Goal: Task Accomplishment & Management: Use online tool/utility

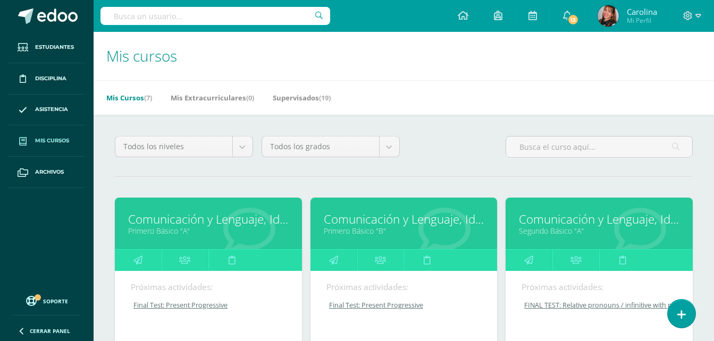
click at [157, 215] on link "Comunicación y Lenguaje, Idioma Extranjero" at bounding box center [208, 219] width 160 height 16
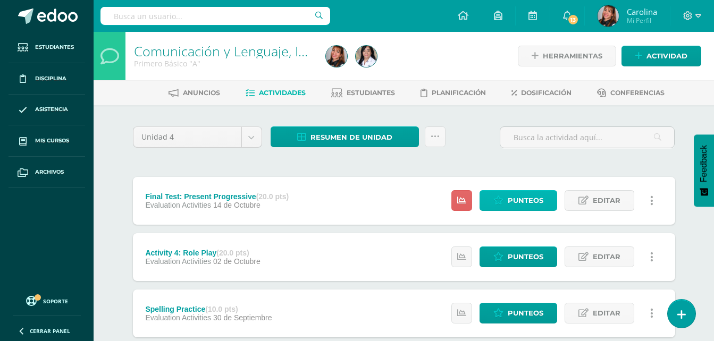
click at [540, 198] on span "Punteos" at bounding box center [525, 201] width 36 height 20
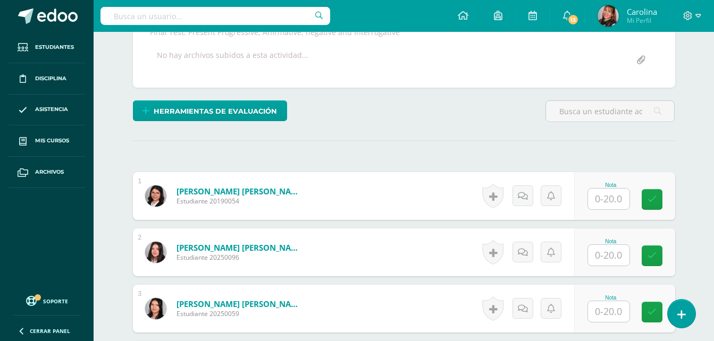
scroll to position [208, 0]
click at [593, 201] on input "text" at bounding box center [608, 198] width 41 height 21
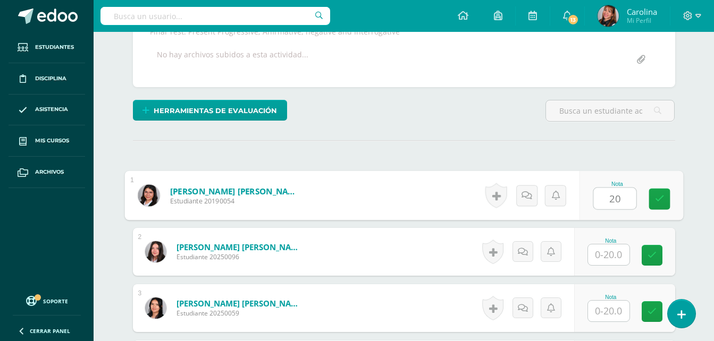
type input "20"
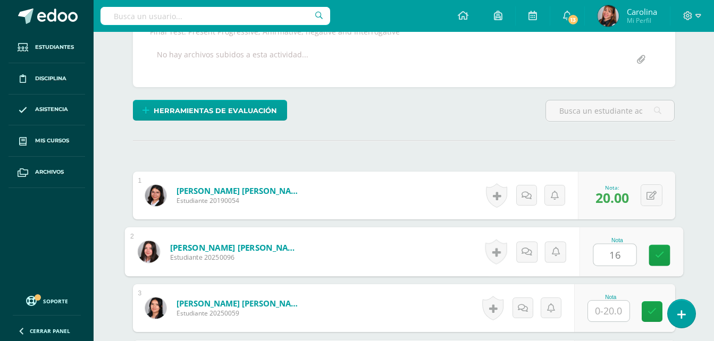
type input "16"
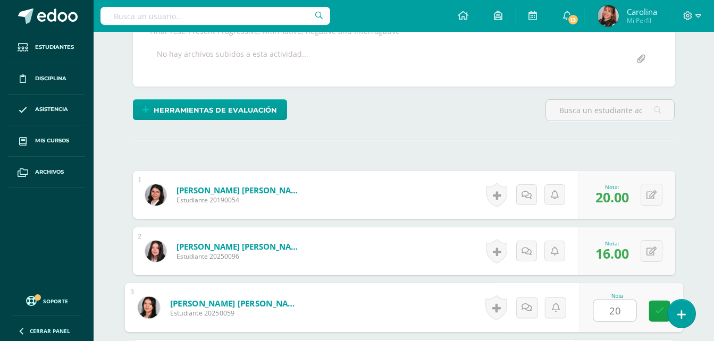
type input "20"
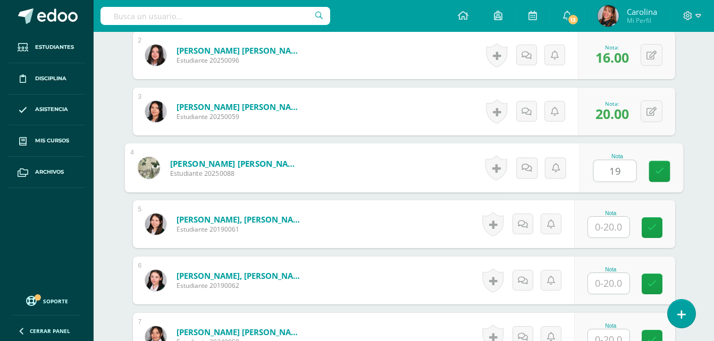
scroll to position [405, 0]
type input "19"
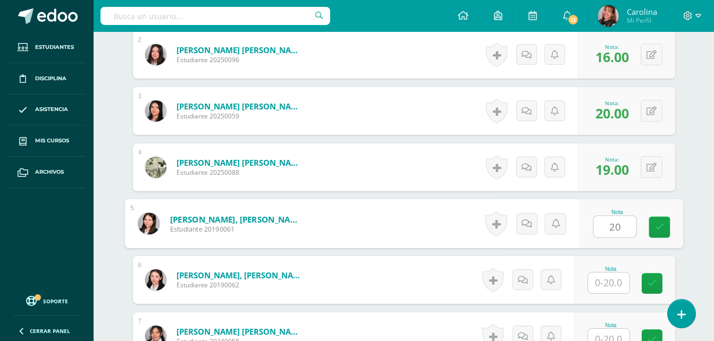
type input "20"
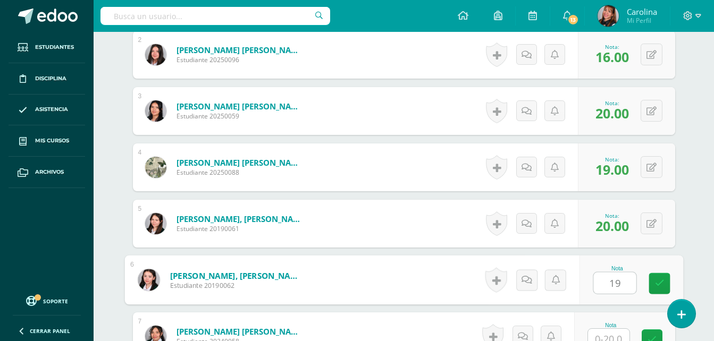
type input "19"
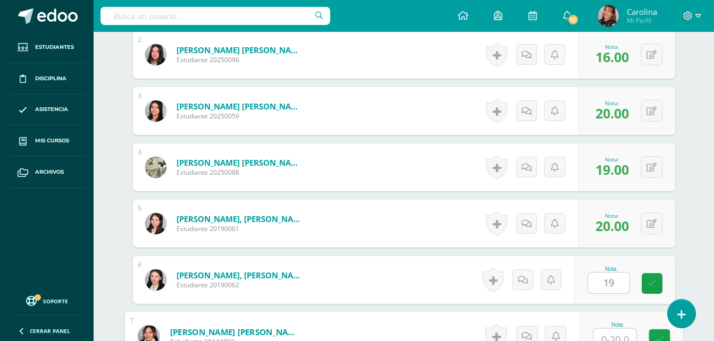
scroll to position [413, 0]
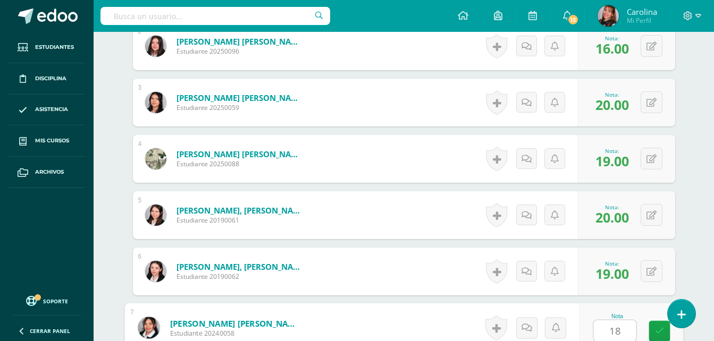
type input "18"
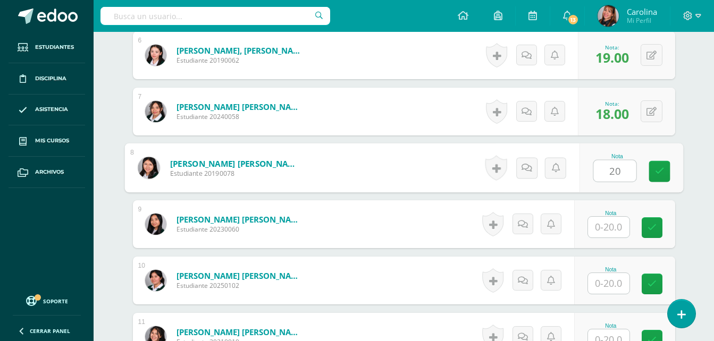
type input "20"
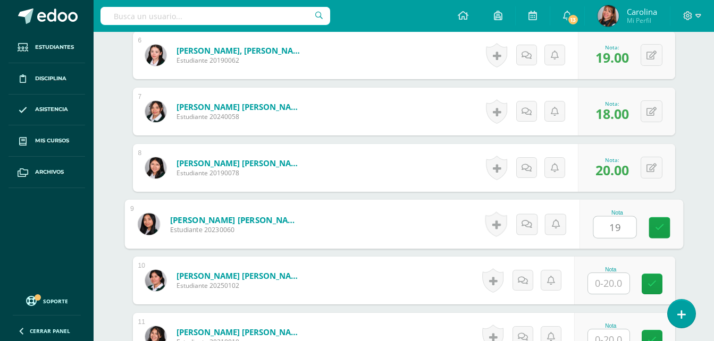
type input "19"
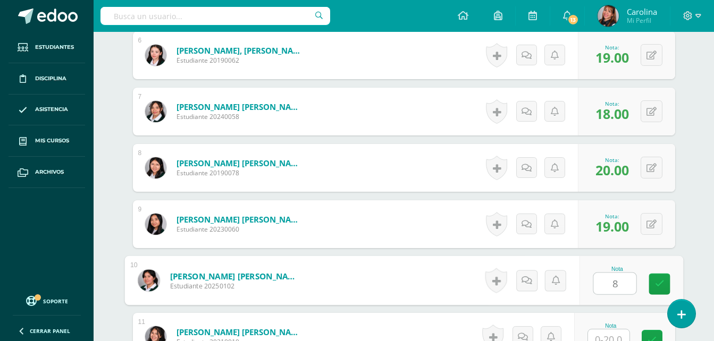
type input "8"
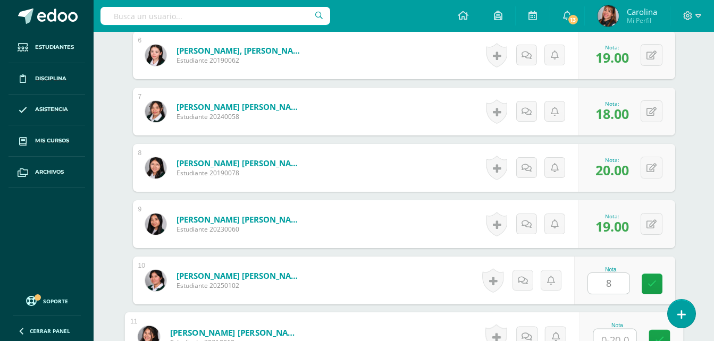
scroll to position [639, 0]
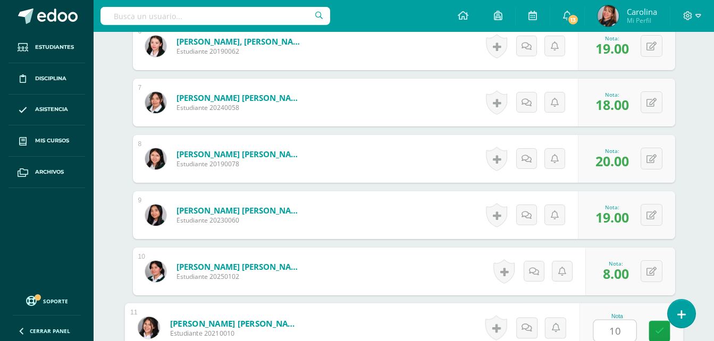
type input "10"
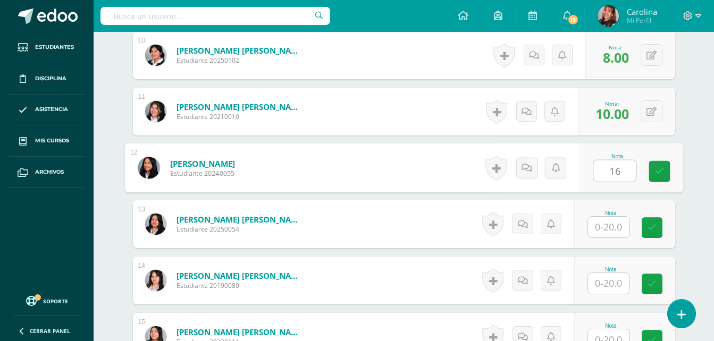
type input "16"
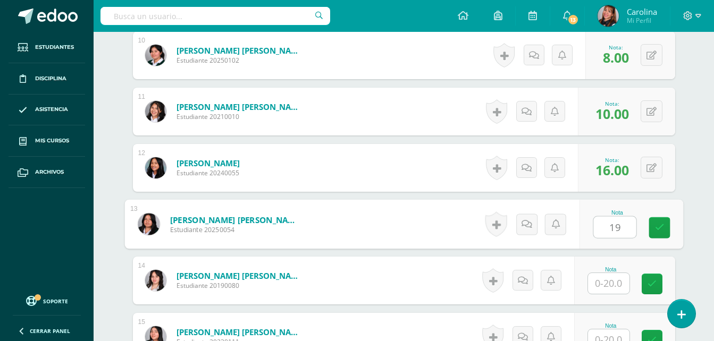
type input "19"
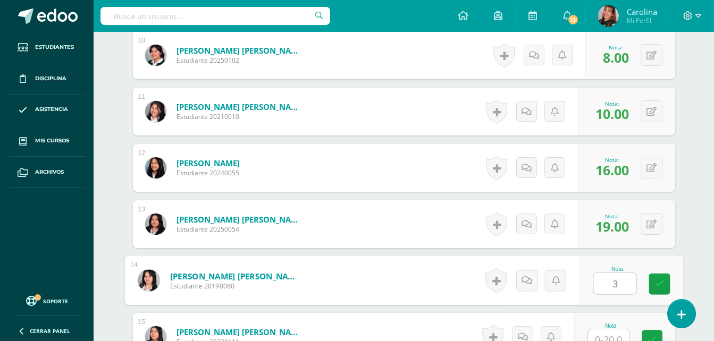
type input "3"
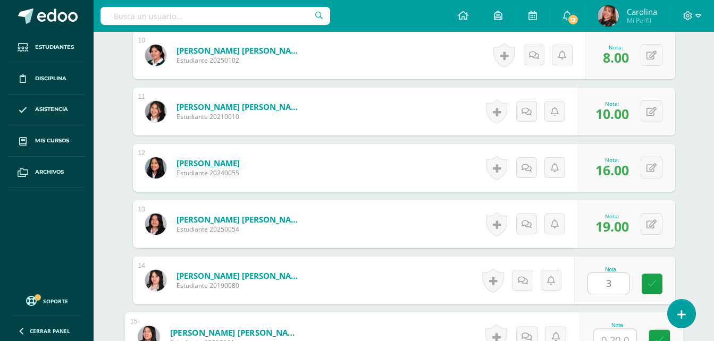
scroll to position [864, 0]
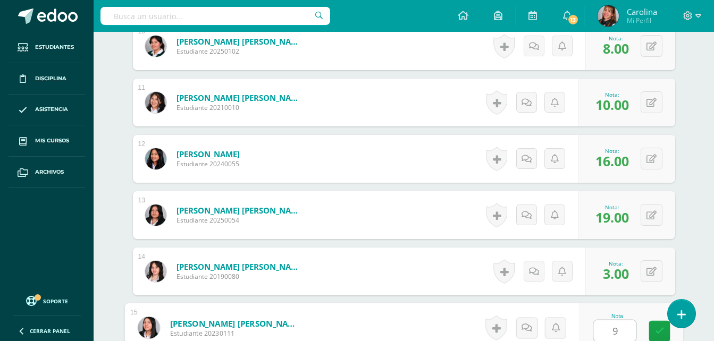
type input "9"
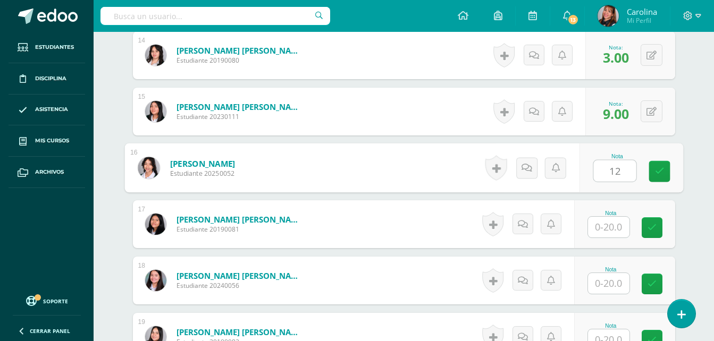
type input "12"
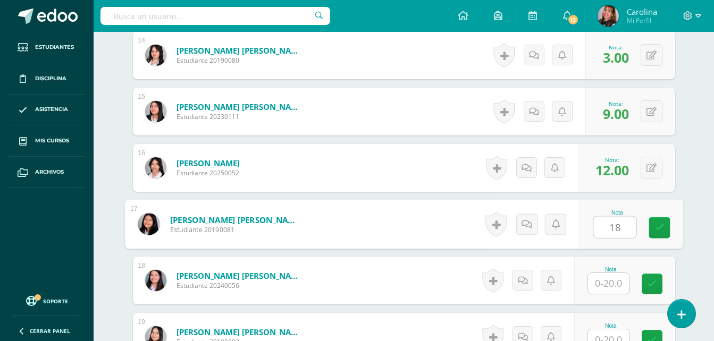
type input "18"
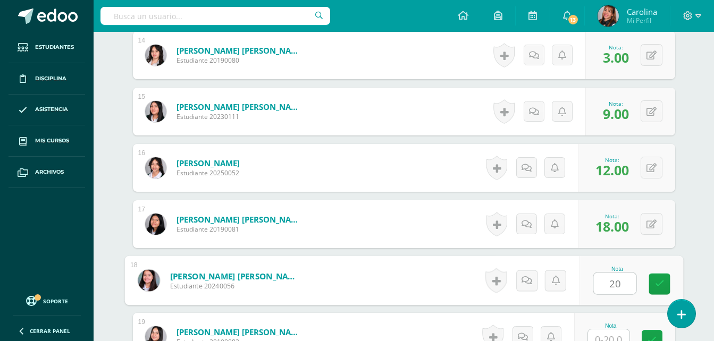
type input "20"
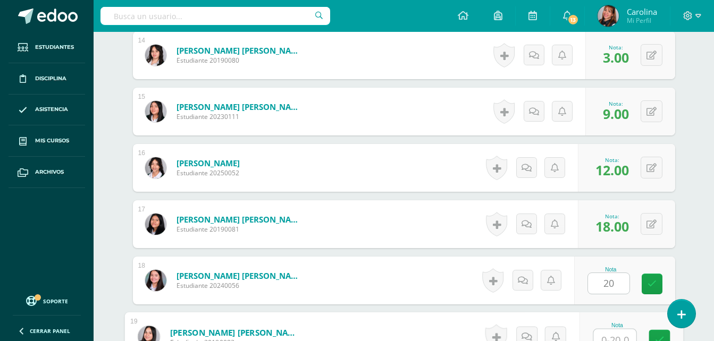
scroll to position [1089, 0]
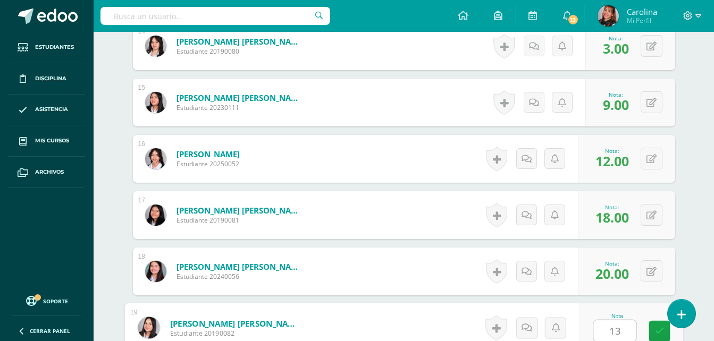
type input "13"
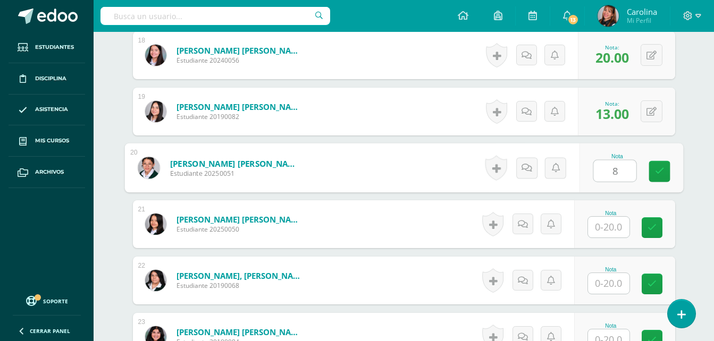
type input "8"
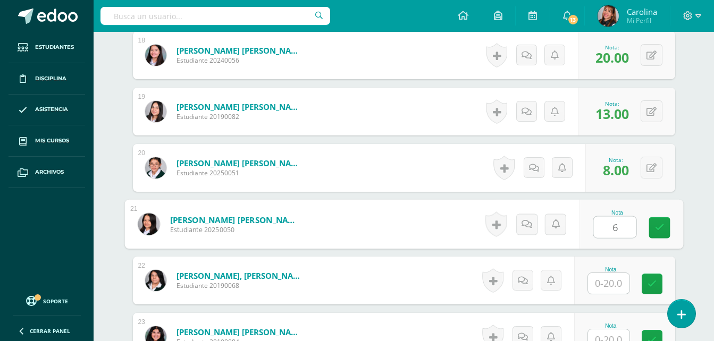
type input "6"
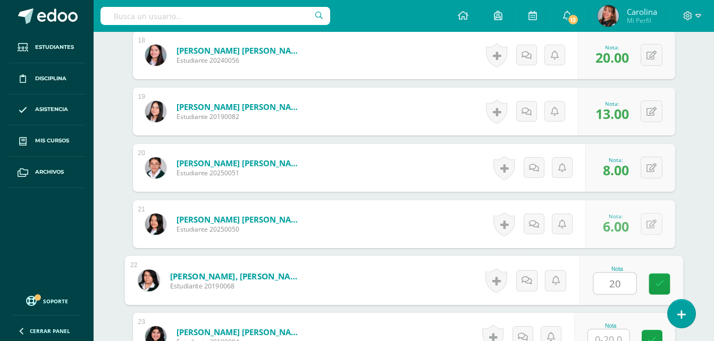
type input "20"
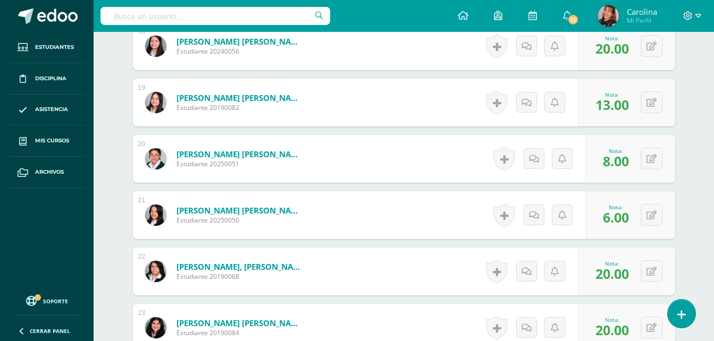
scroll to position [1531, 0]
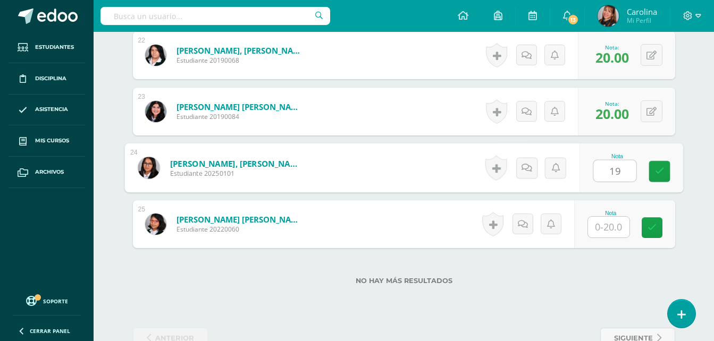
type input "19"
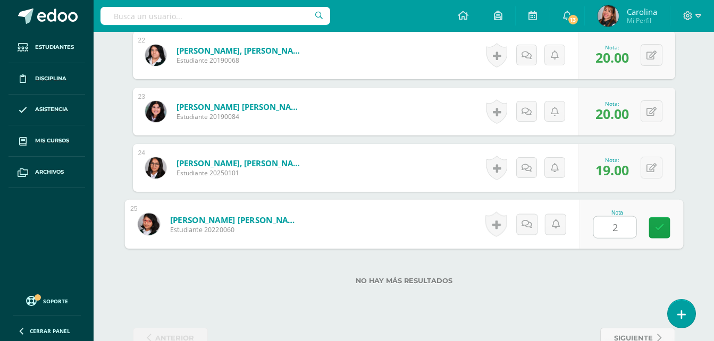
type input "20"
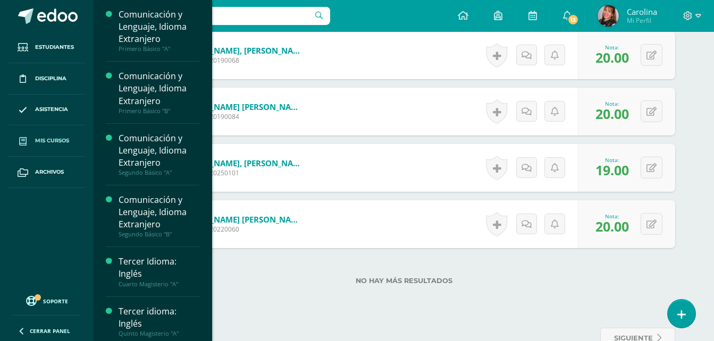
click at [53, 137] on span "Mis cursos" at bounding box center [52, 141] width 34 height 9
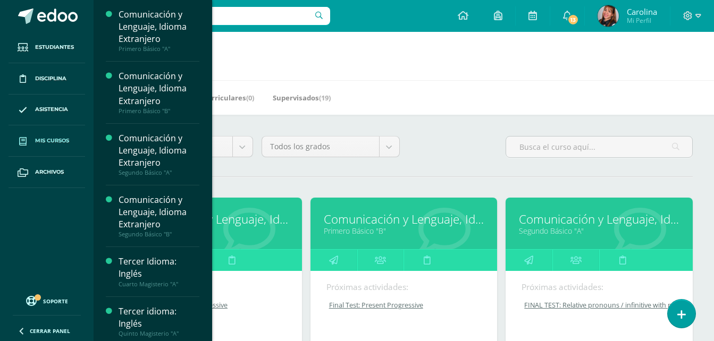
click at [366, 222] on link "Comunicación y Lenguaje, Idioma Extranjero" at bounding box center [404, 219] width 160 height 16
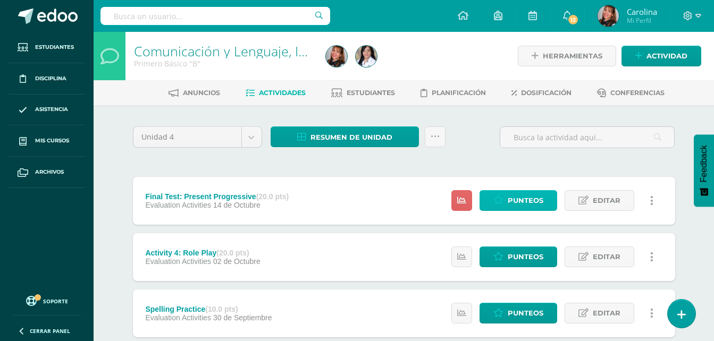
click at [518, 203] on span "Punteos" at bounding box center [525, 201] width 36 height 20
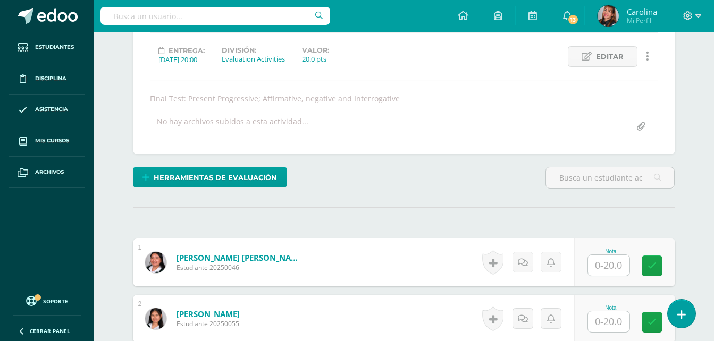
scroll to position [160, 0]
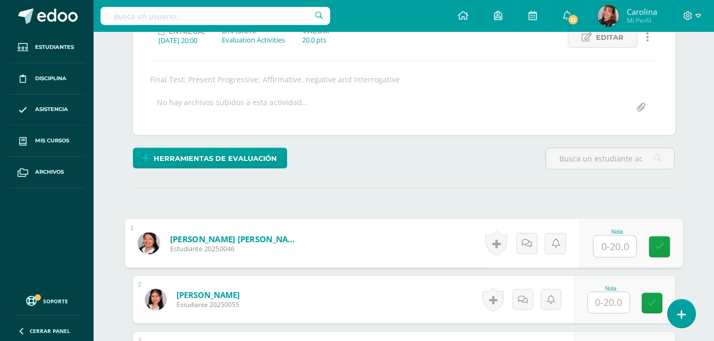
click at [606, 250] on input "text" at bounding box center [614, 246] width 43 height 21
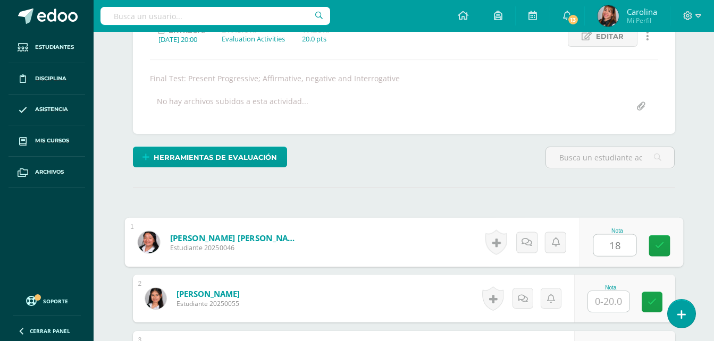
type input "18"
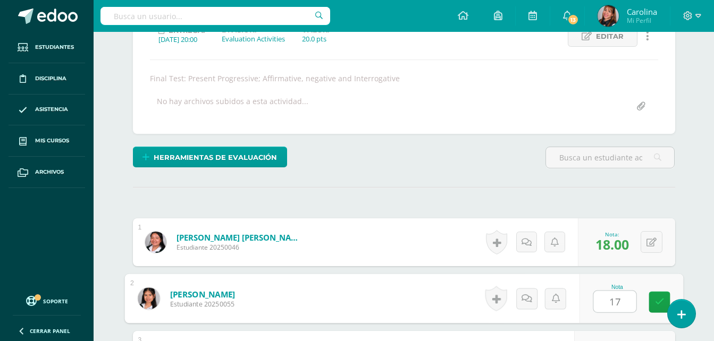
type input "17"
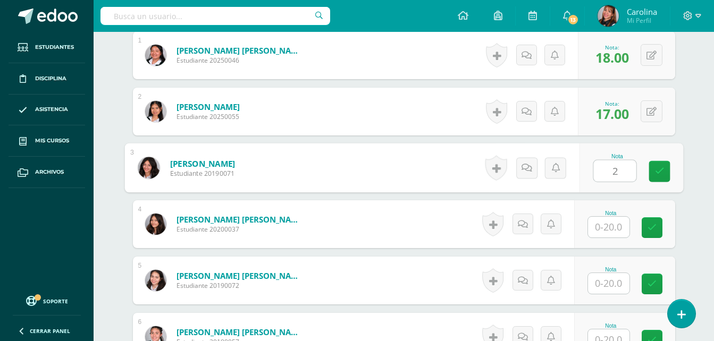
type input "20"
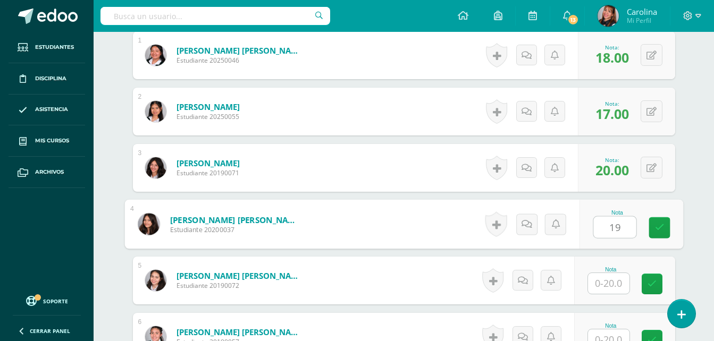
type input "19"
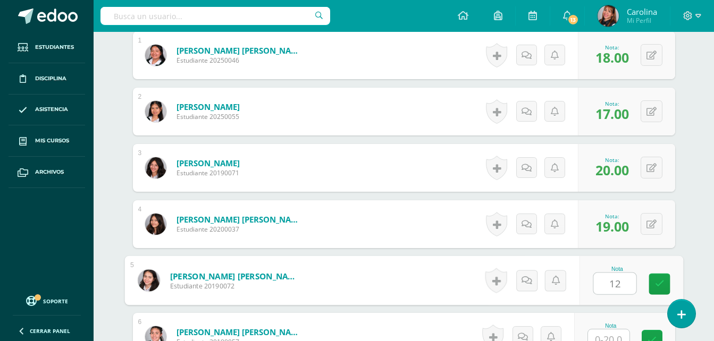
type input "12"
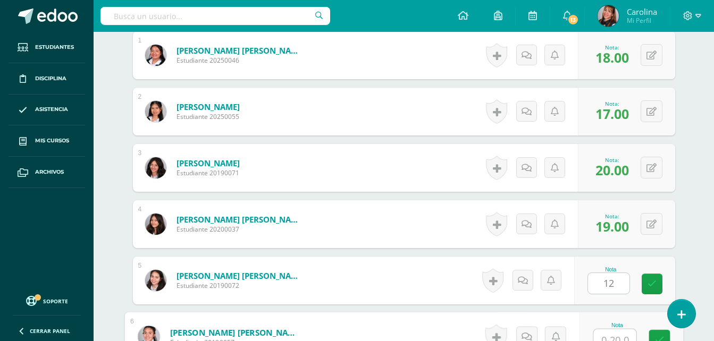
scroll to position [357, 0]
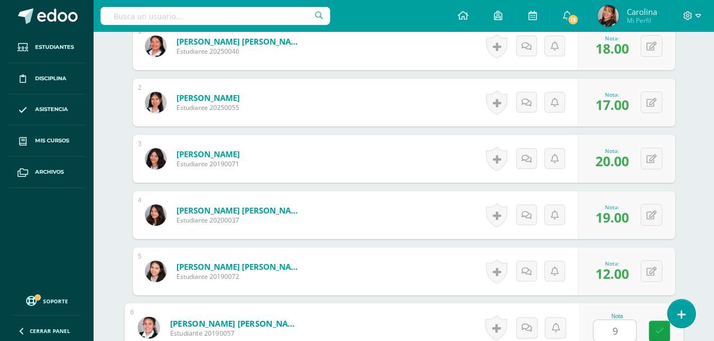
type input "9"
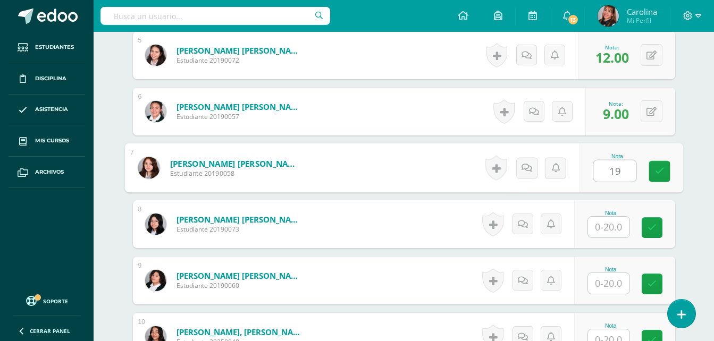
type input "19"
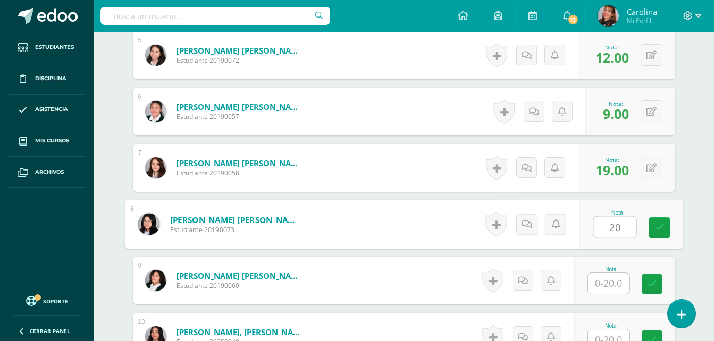
type input "20"
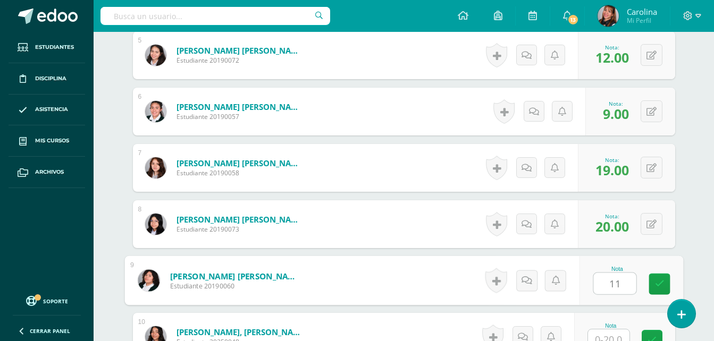
type input "11"
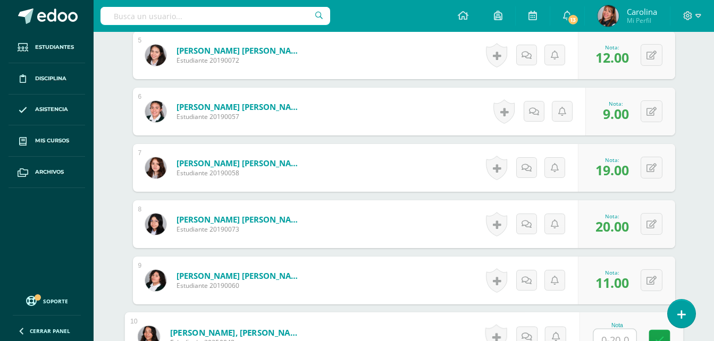
scroll to position [582, 0]
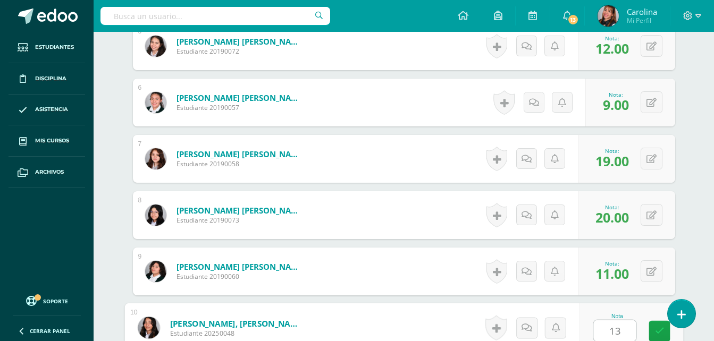
type input "13"
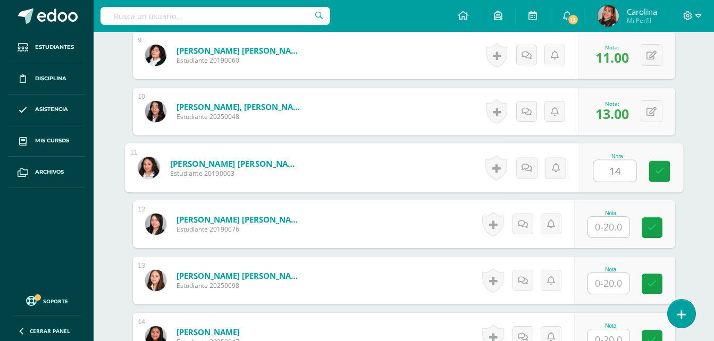
type input "14"
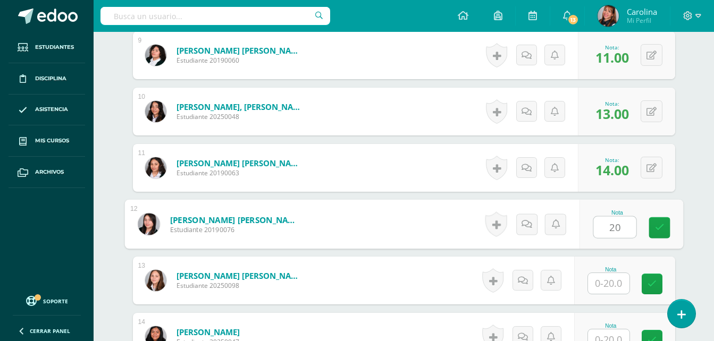
type input "20"
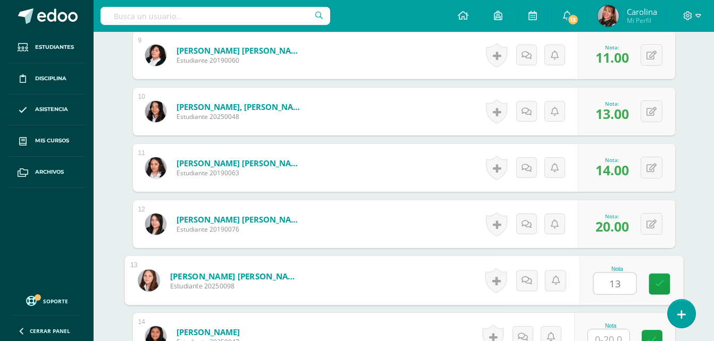
type input "13"
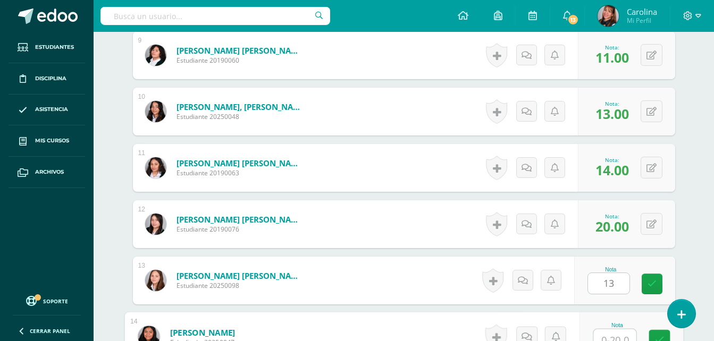
scroll to position [808, 0]
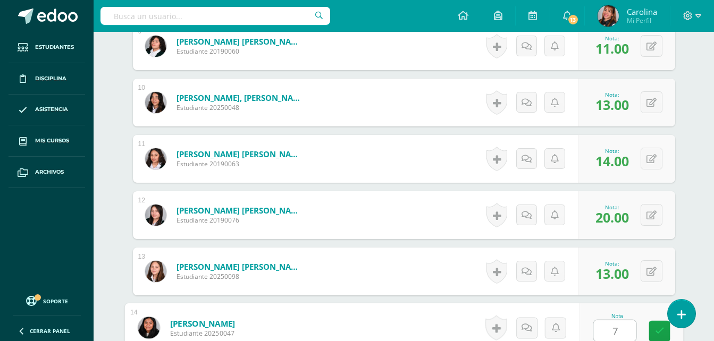
type input "7"
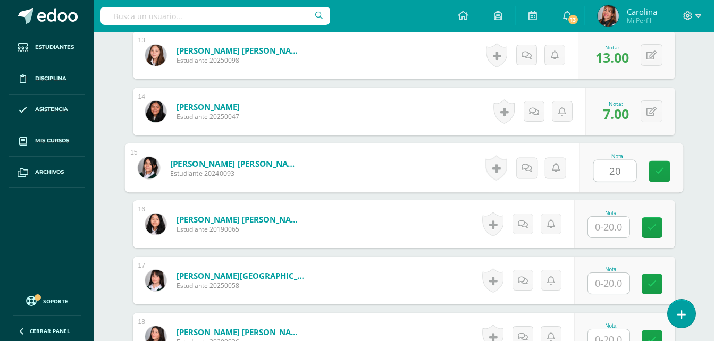
type input "20"
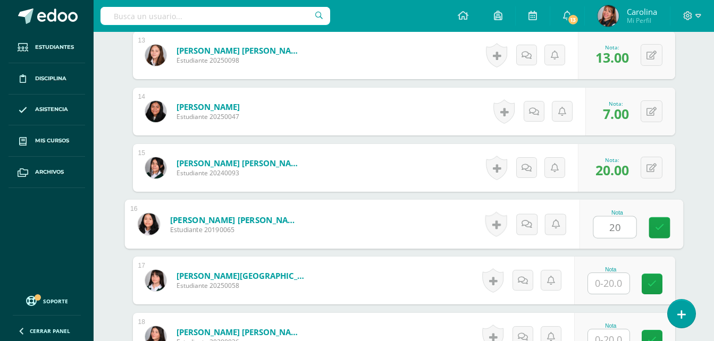
type input "20"
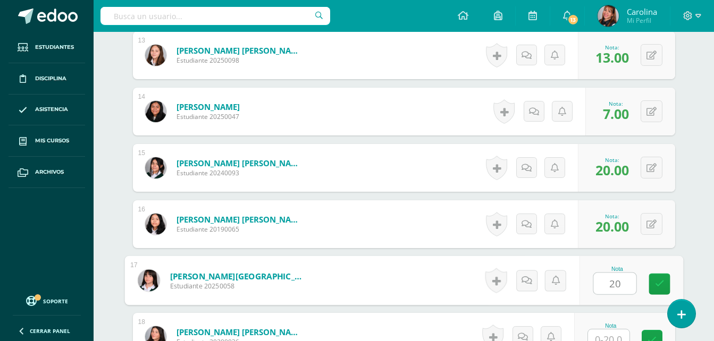
type input "20"
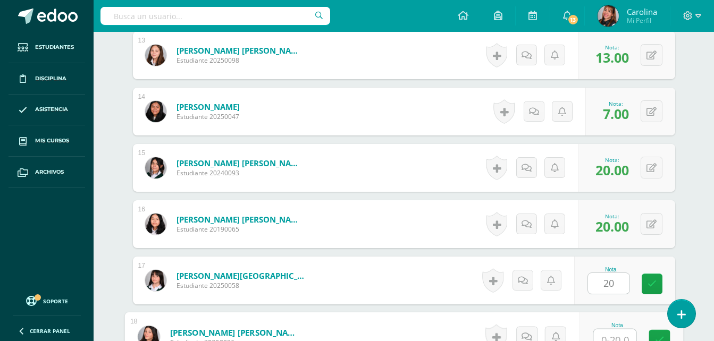
scroll to position [1033, 0]
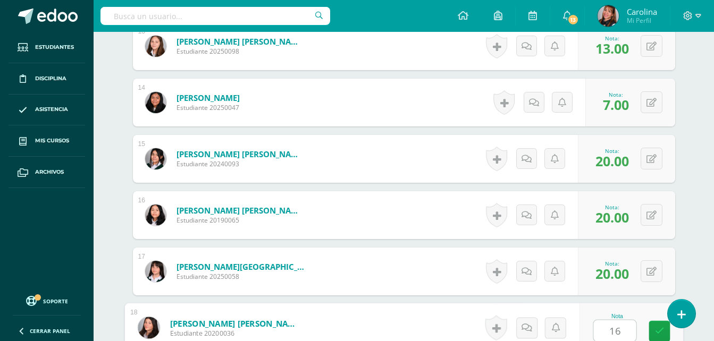
type input "16"
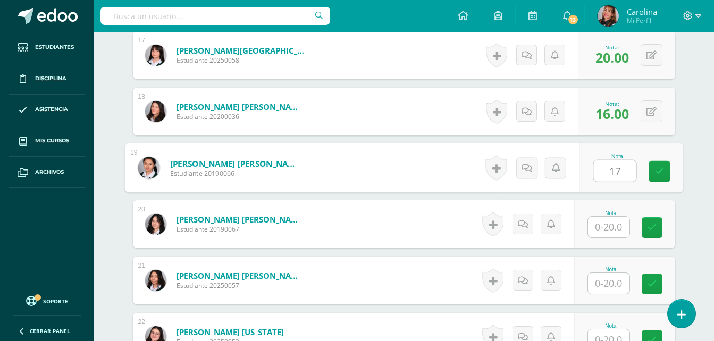
type input "17"
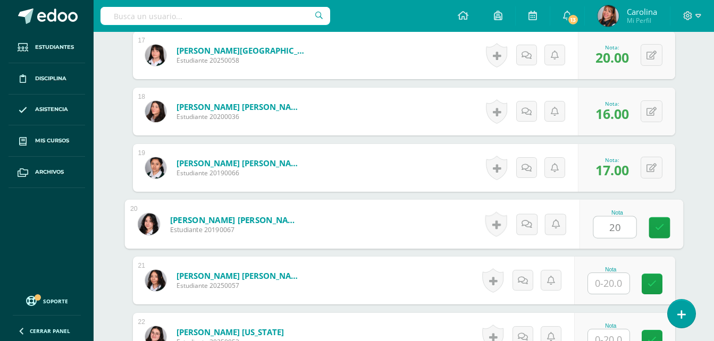
type input "20"
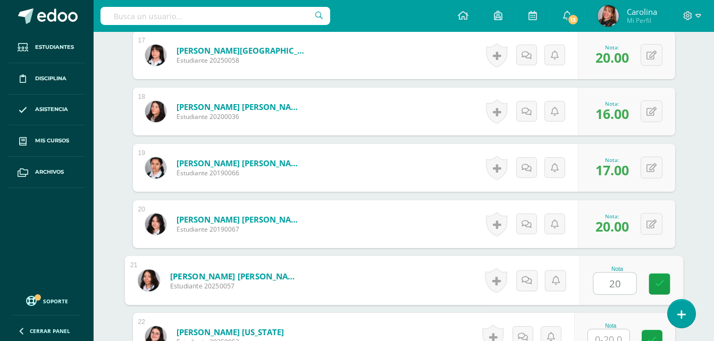
type input "20"
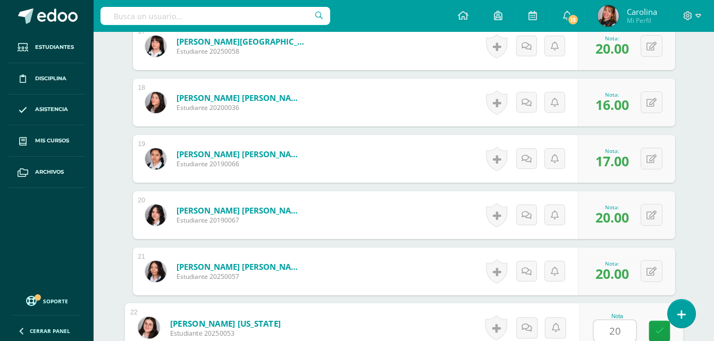
type input "20"
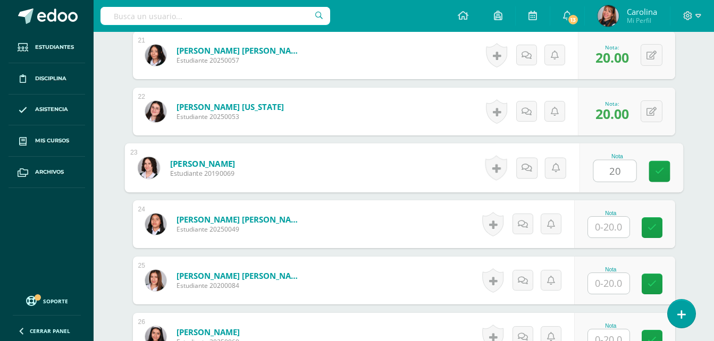
type input "20"
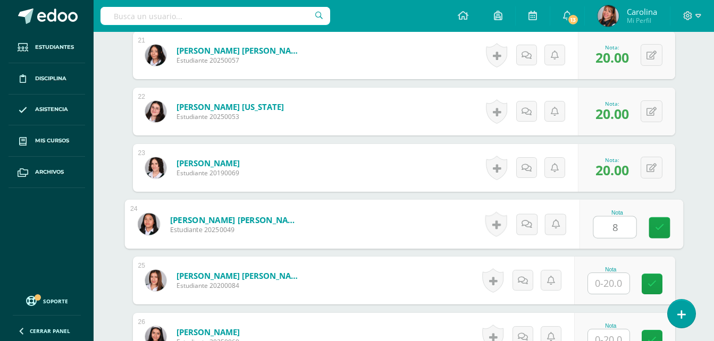
type input "8"
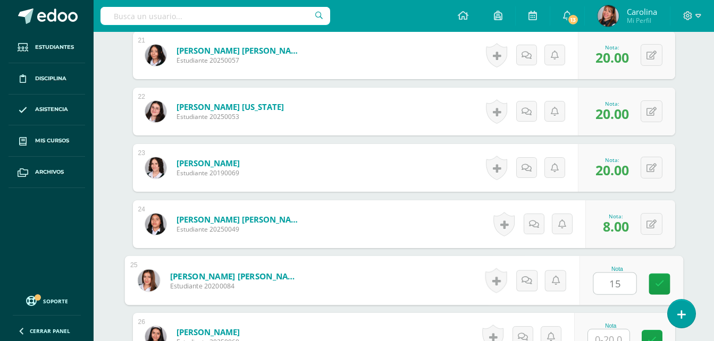
type input "15"
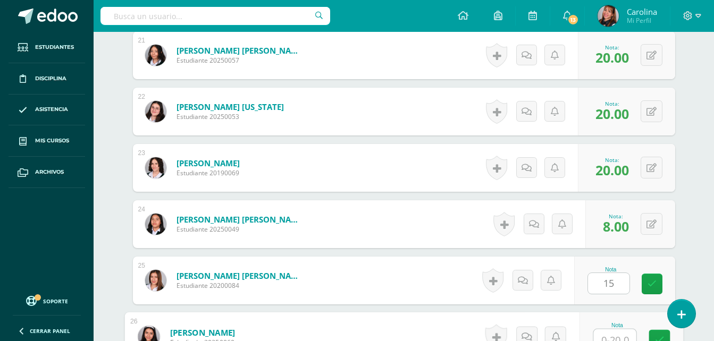
scroll to position [1483, 0]
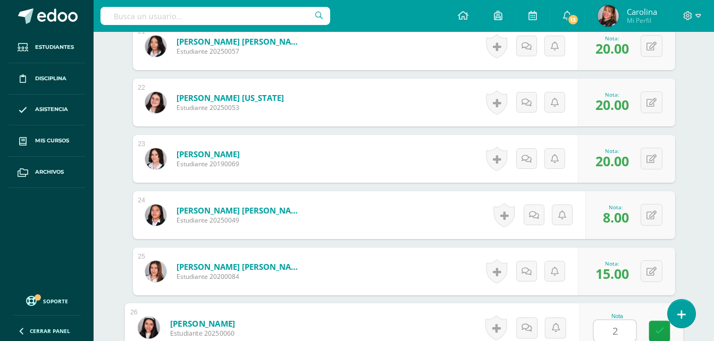
type input "20"
click at [55, 142] on span "Mis cursos" at bounding box center [52, 141] width 34 height 9
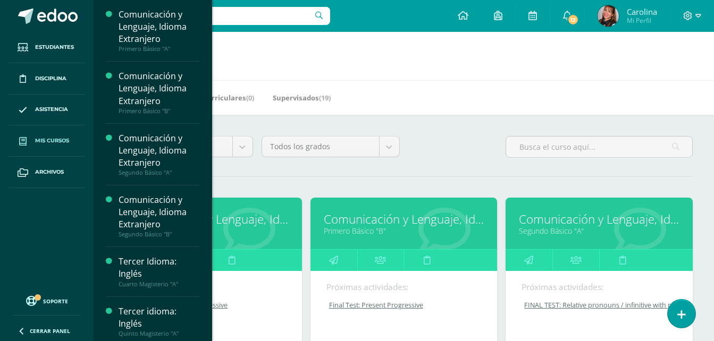
click at [553, 226] on link "Segundo Básico "A"" at bounding box center [599, 231] width 160 height 10
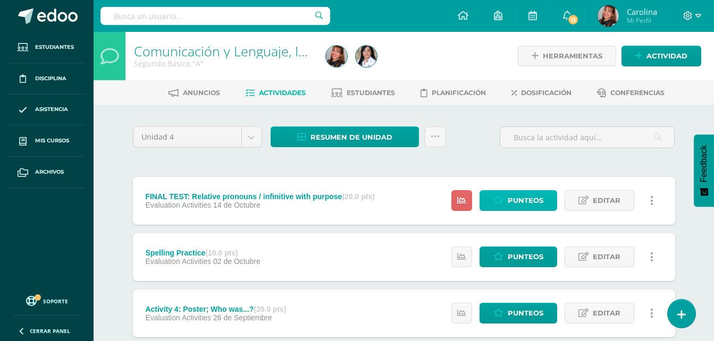
click at [540, 206] on span "Punteos" at bounding box center [525, 201] width 36 height 20
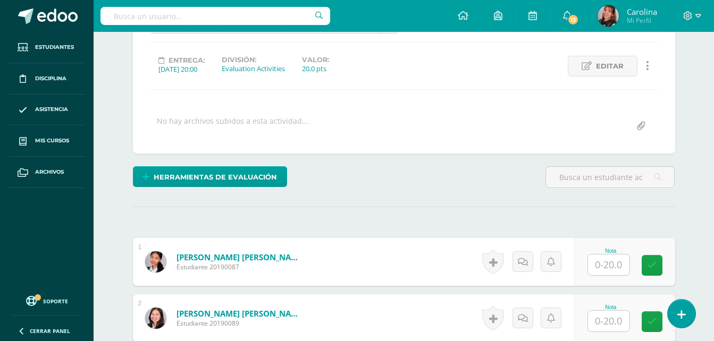
scroll to position [213, 0]
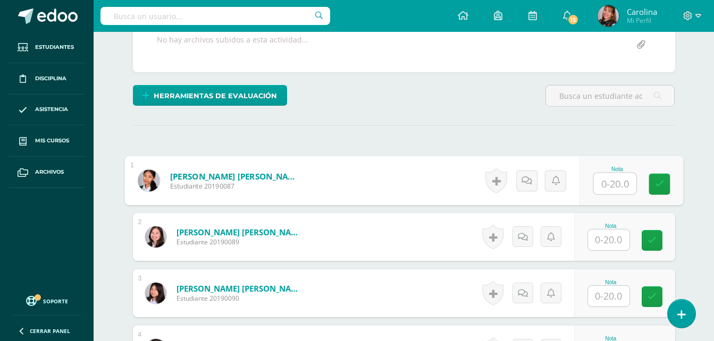
click at [604, 188] on input "text" at bounding box center [614, 183] width 43 height 21
type input "20"
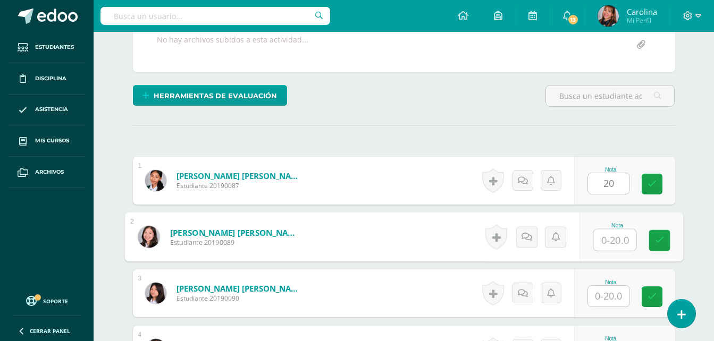
scroll to position [213, 0]
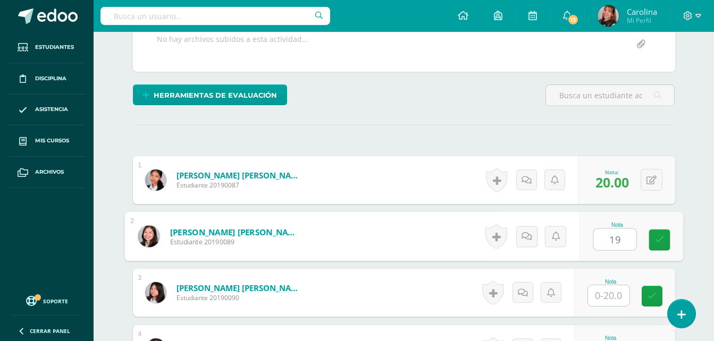
type input "19"
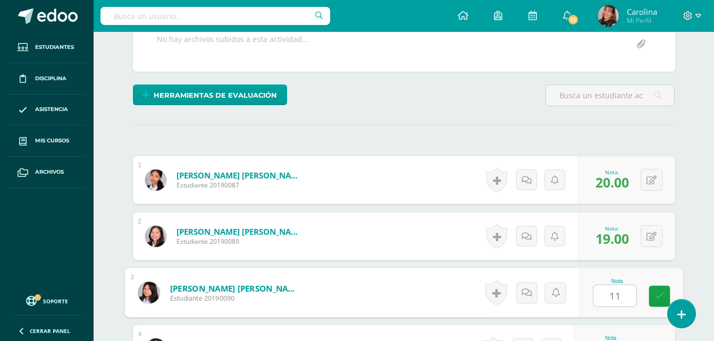
type input "11"
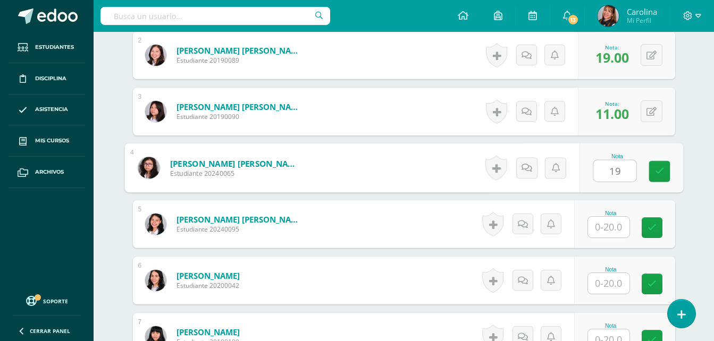
type input "19"
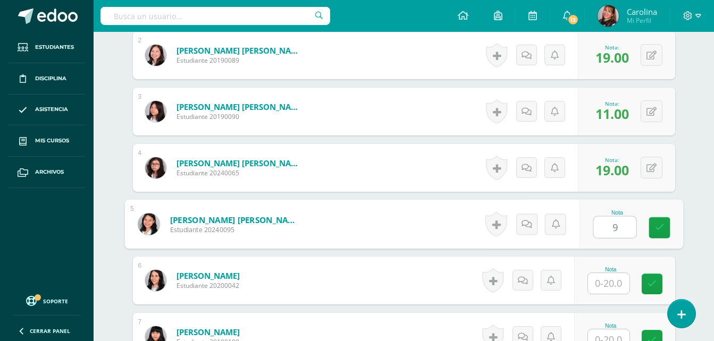
type input "9"
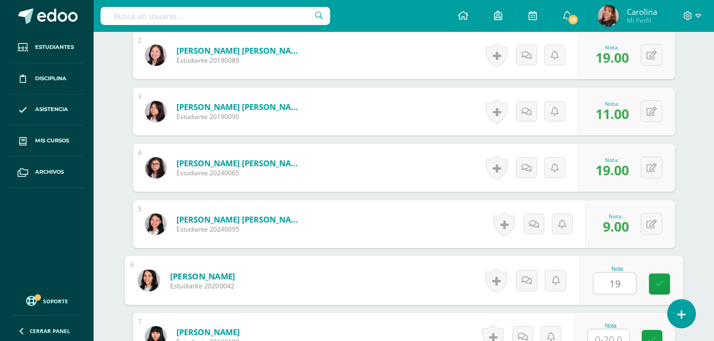
type input "19"
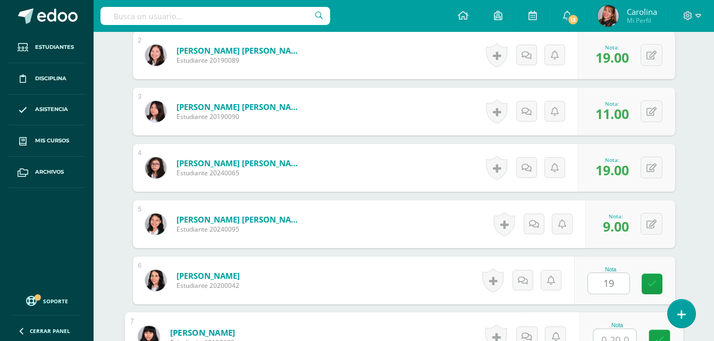
scroll to position [403, 0]
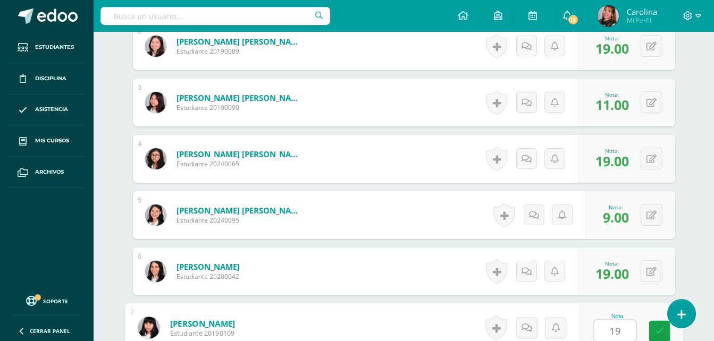
type input "19"
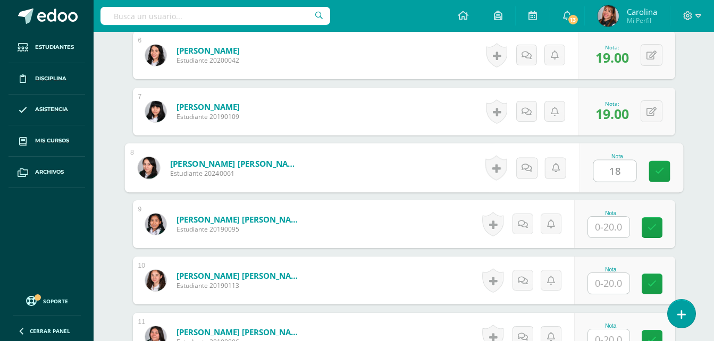
type input "18"
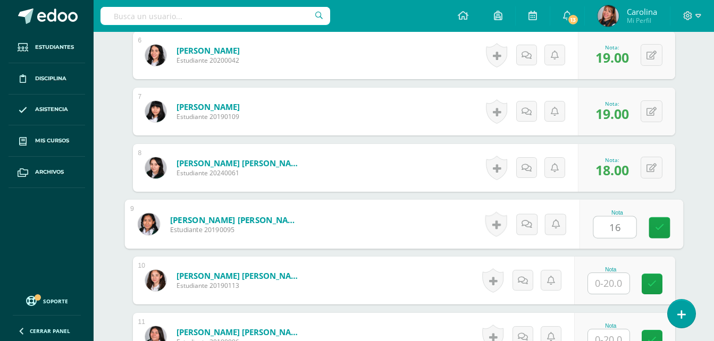
type input "16"
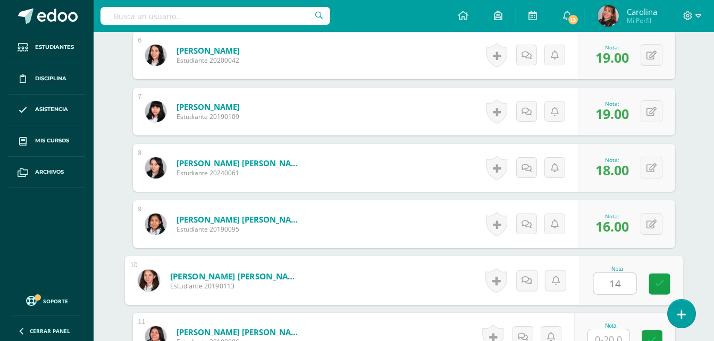
type input "14"
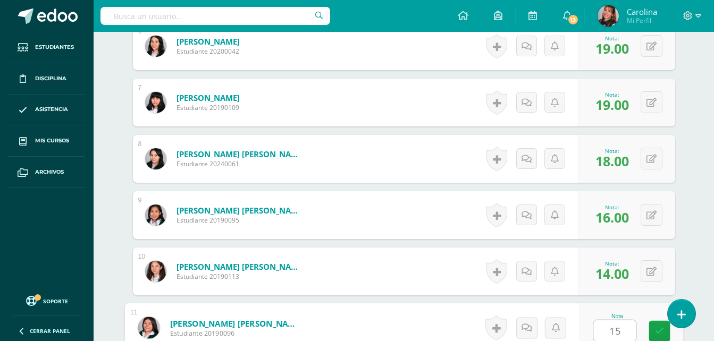
type input "15"
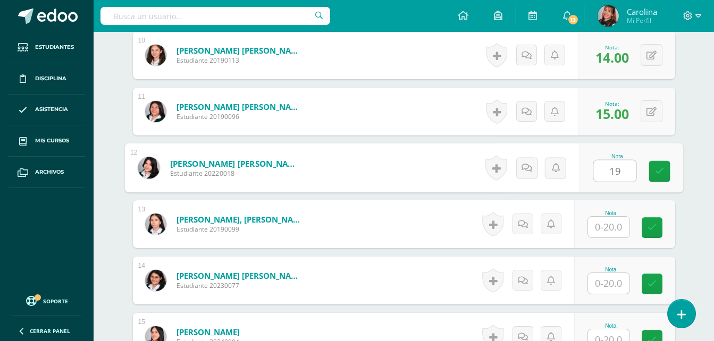
type input "19"
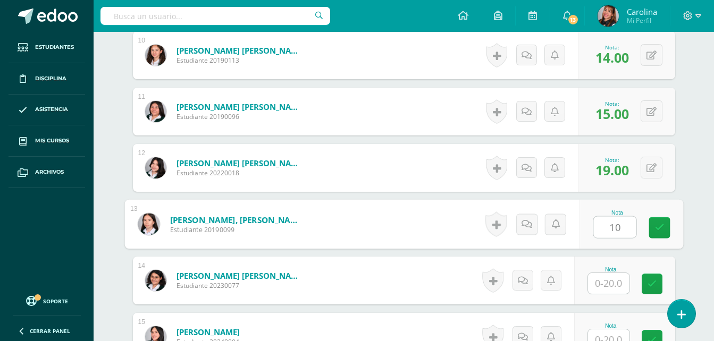
type input "10"
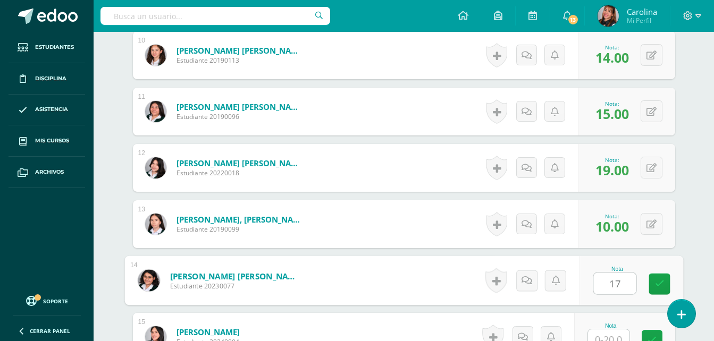
type input "17"
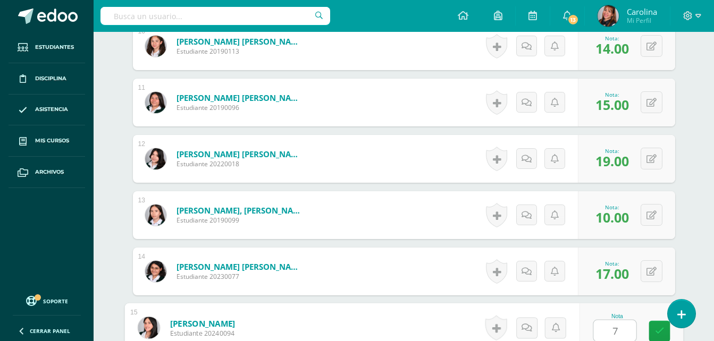
type input "7"
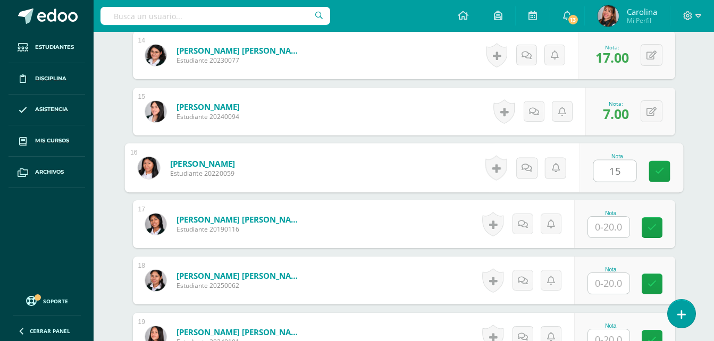
type input "15"
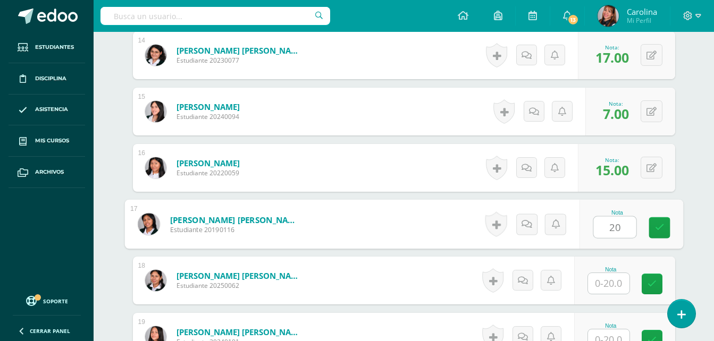
type input "20"
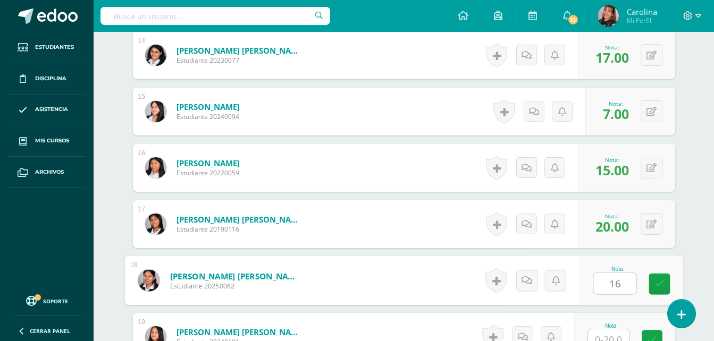
type input "16"
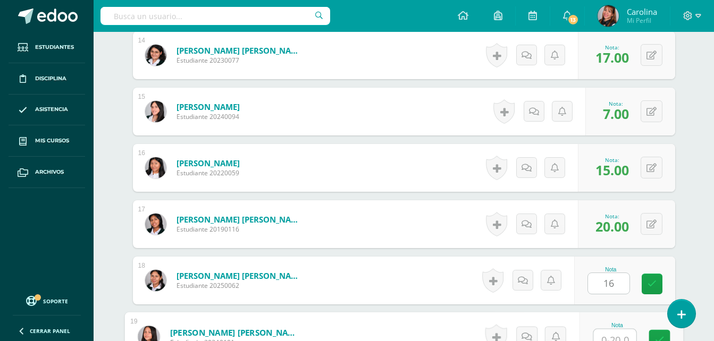
scroll to position [1079, 0]
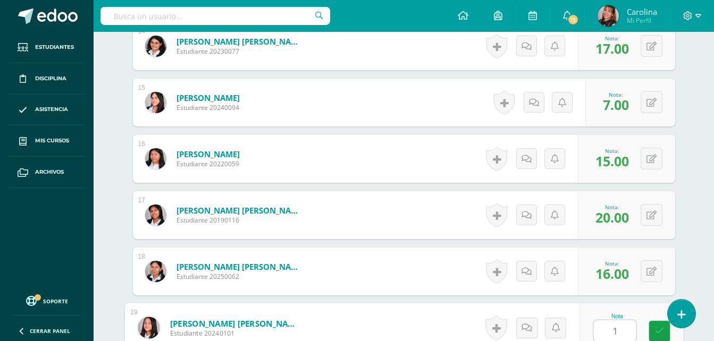
type input "13"
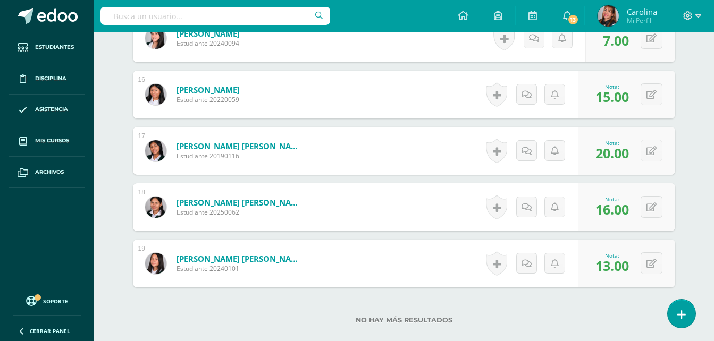
scroll to position [1211, 0]
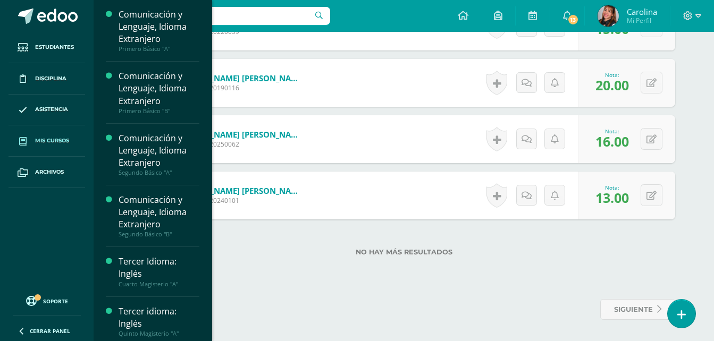
click at [77, 131] on link "Mis cursos" at bounding box center [47, 140] width 77 height 31
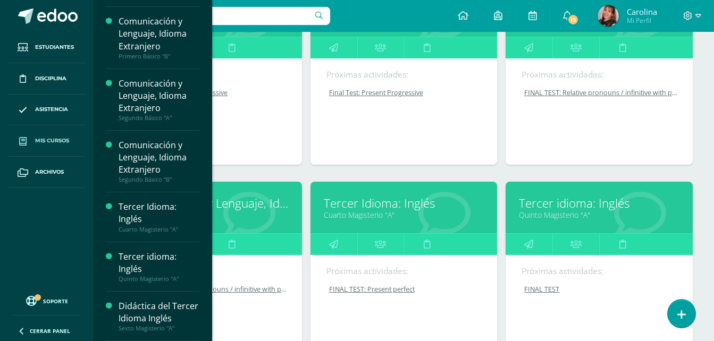
scroll to position [67, 0]
click at [246, 208] on link "Comunicación y Lenguaje, Idioma Extranjero" at bounding box center [208, 203] width 160 height 16
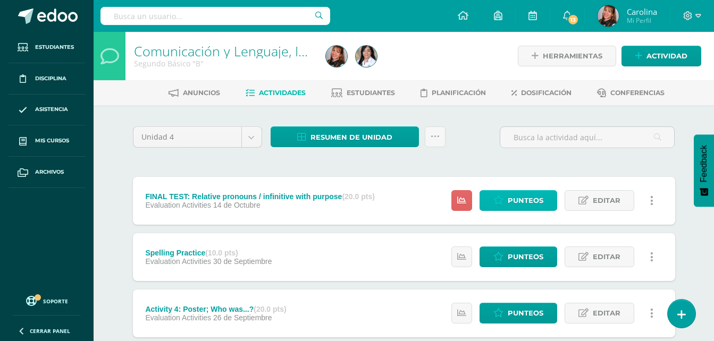
click at [513, 202] on span "Punteos" at bounding box center [525, 201] width 36 height 20
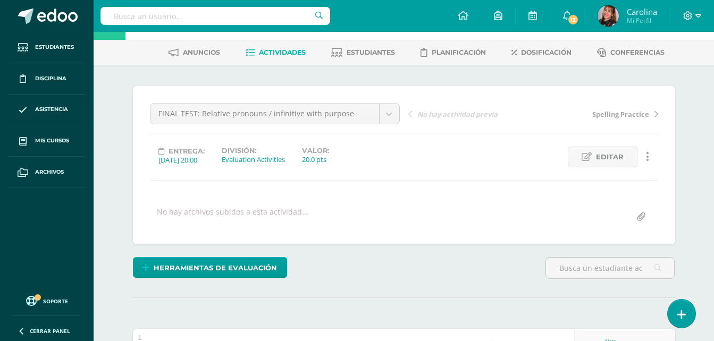
scroll to position [159, 0]
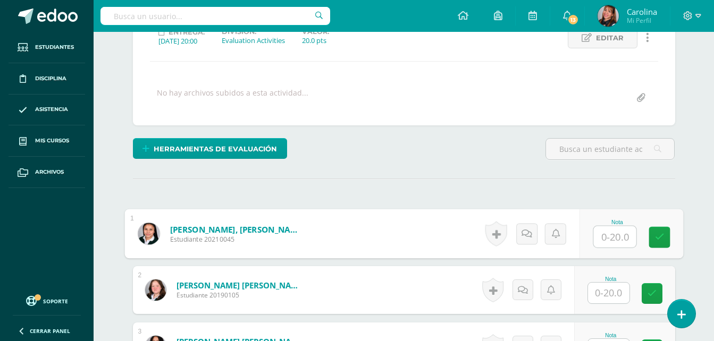
click at [614, 239] on input "text" at bounding box center [614, 236] width 43 height 21
type input "11"
click at [657, 294] on link at bounding box center [651, 293] width 21 height 21
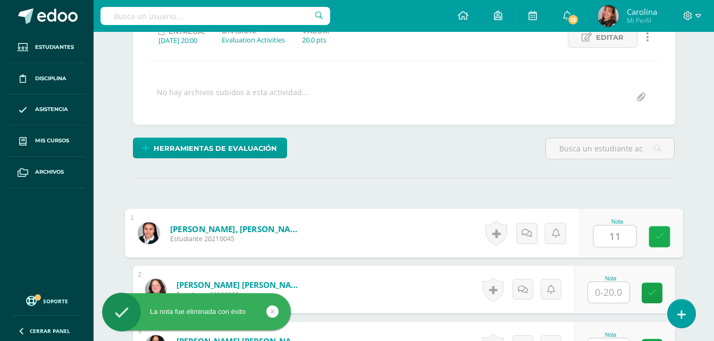
click at [654, 241] on link at bounding box center [658, 236] width 21 height 21
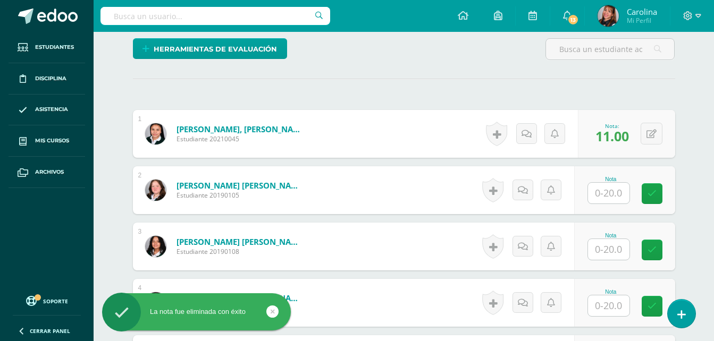
scroll to position [266, 0]
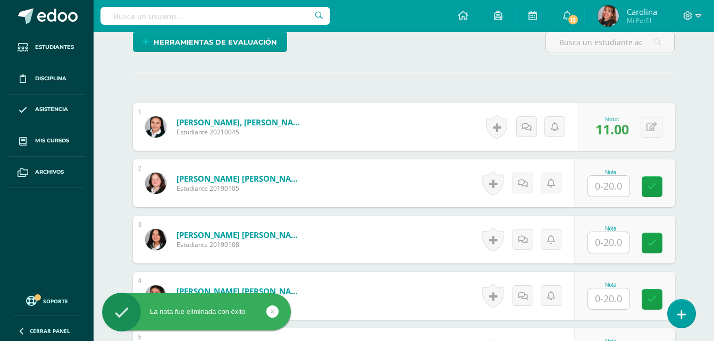
click at [599, 239] on input "text" at bounding box center [608, 242] width 41 height 21
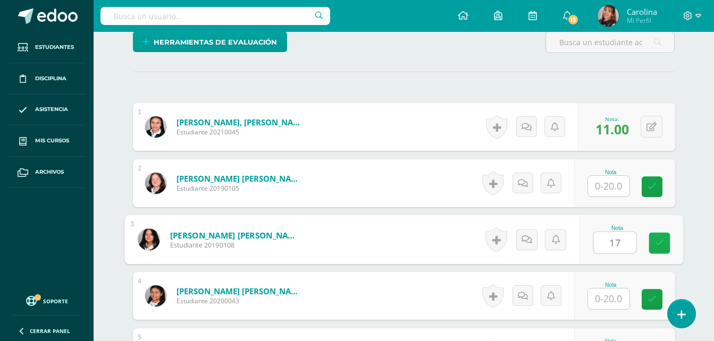
type input "17"
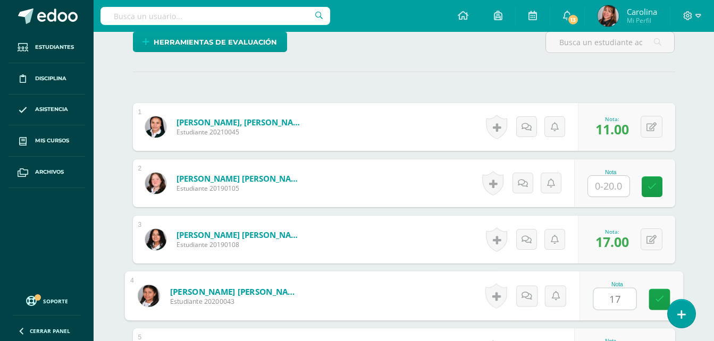
type input "17"
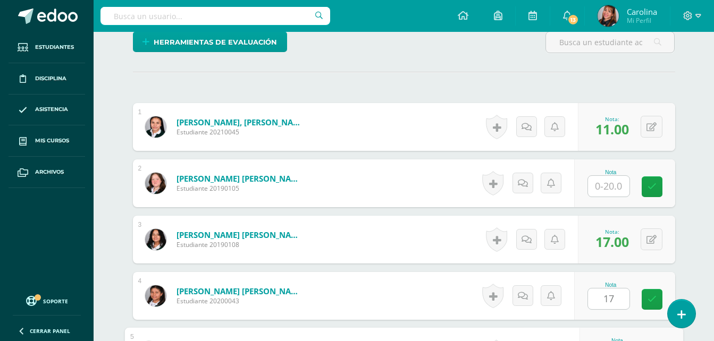
scroll to position [451, 0]
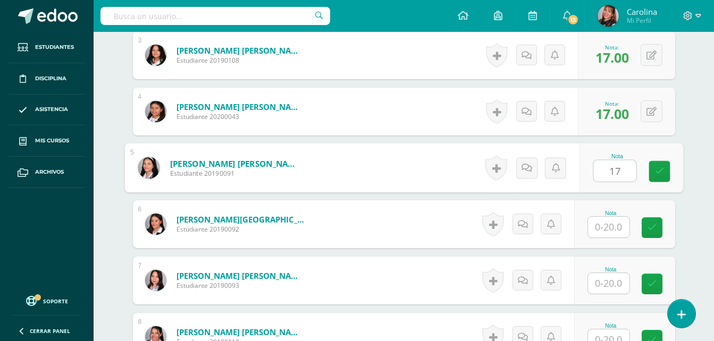
type input "17"
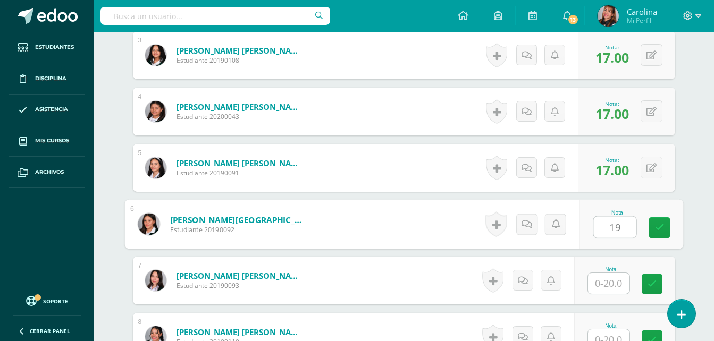
type input "19"
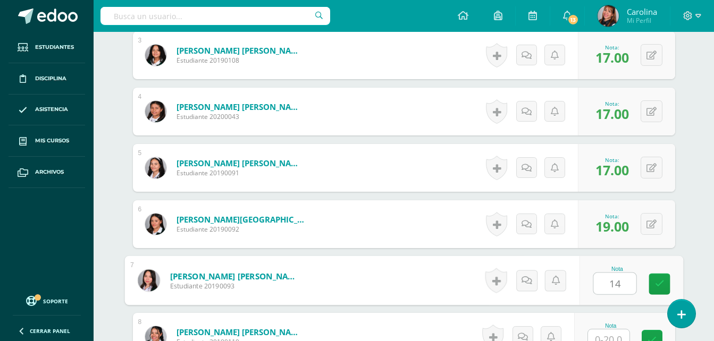
type input "14"
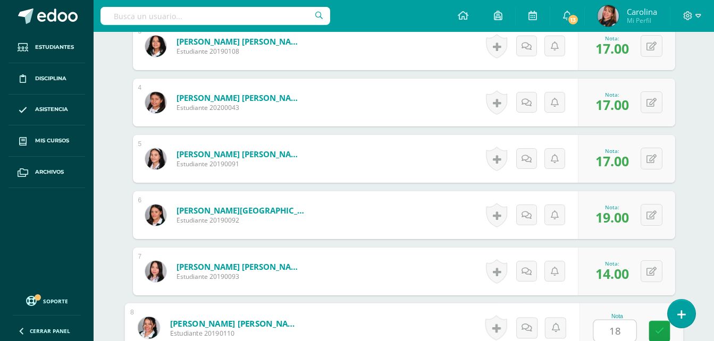
type input "18"
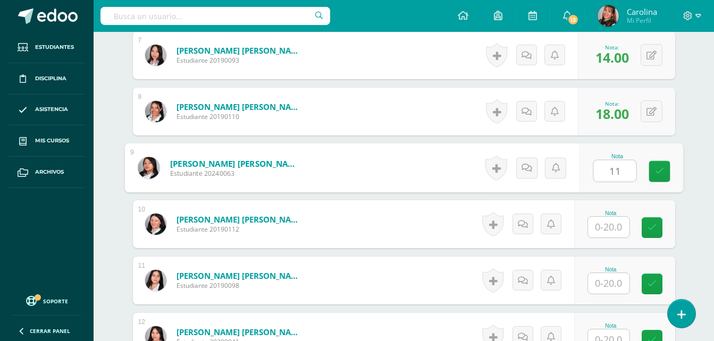
type input "11"
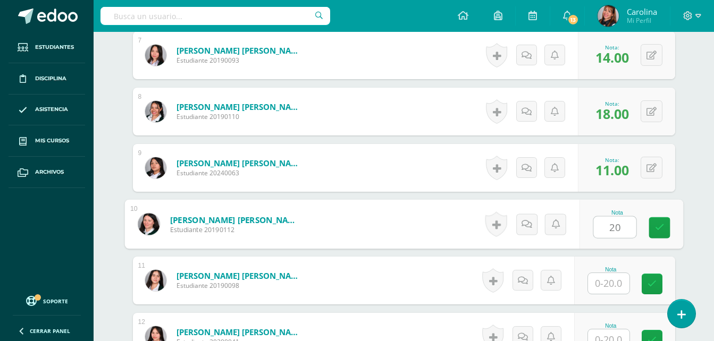
type input "20"
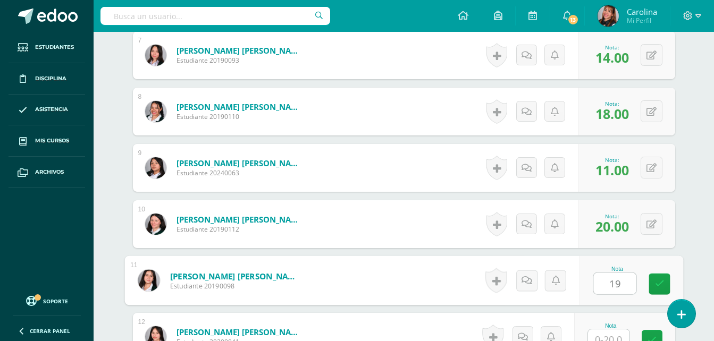
type input "19"
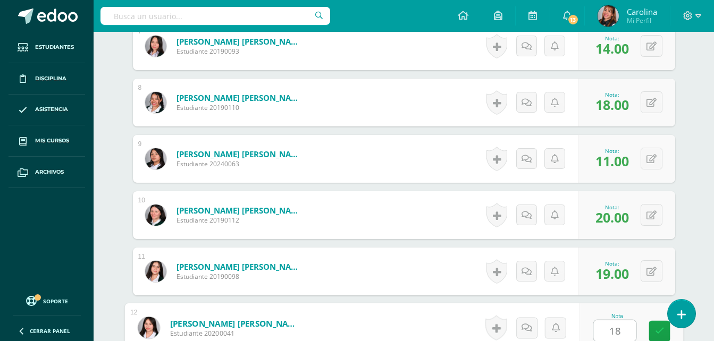
type input "18"
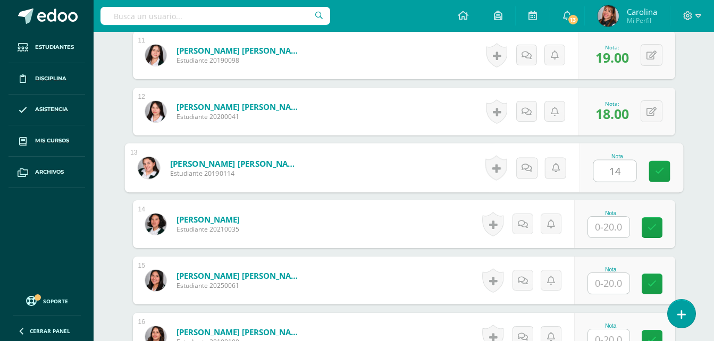
type input "14"
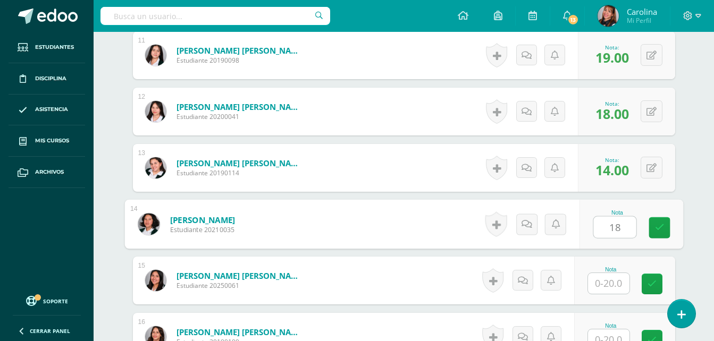
type input "18"
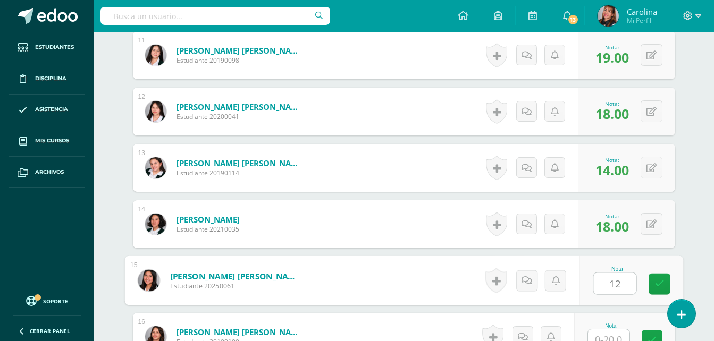
type input "12"
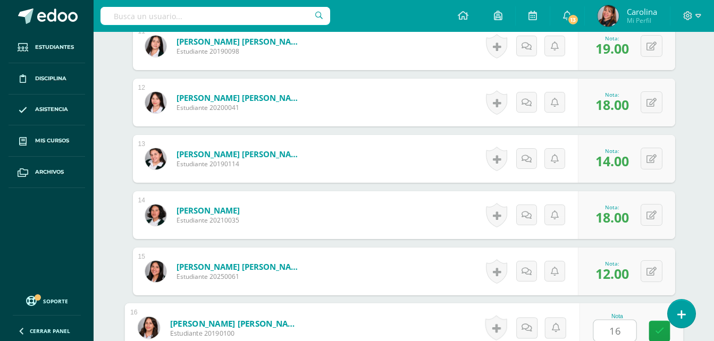
type input "16"
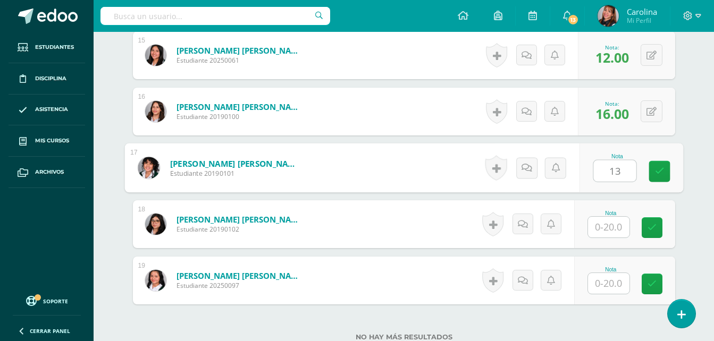
type input "13"
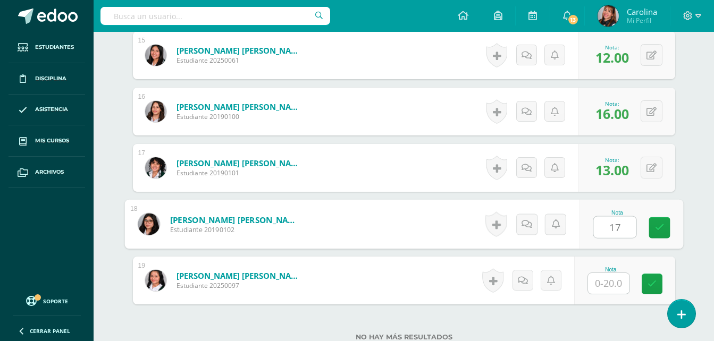
type input "17"
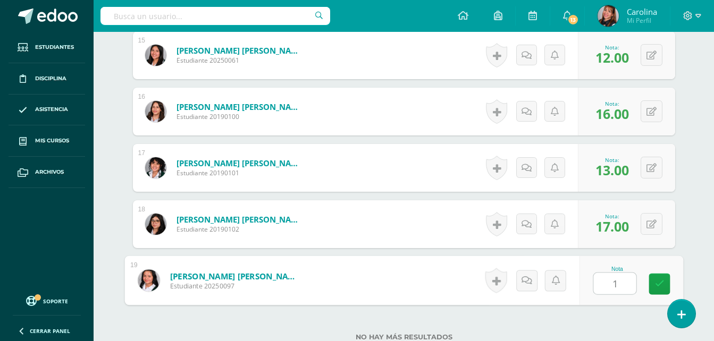
type input "16"
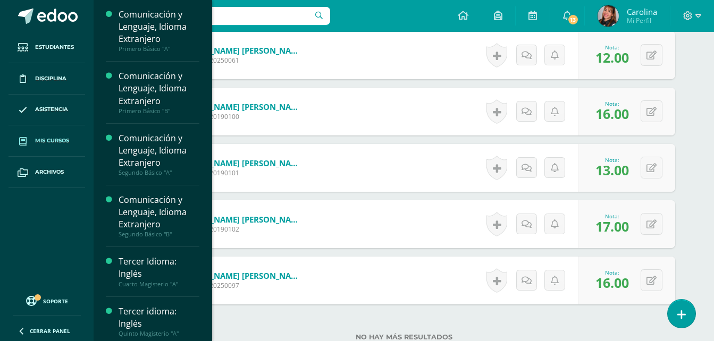
click at [40, 143] on span "Mis cursos" at bounding box center [52, 141] width 34 height 9
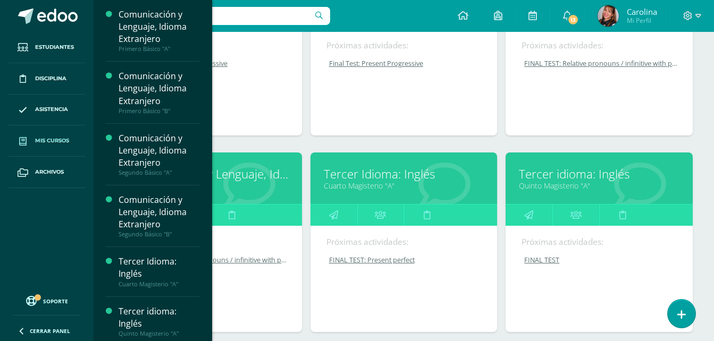
scroll to position [266, 0]
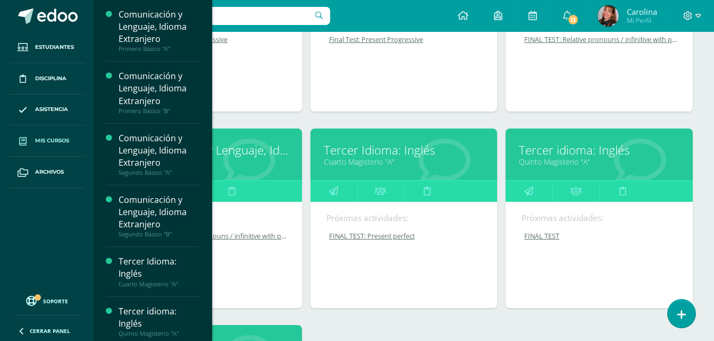
click at [395, 158] on link "Tercer Idioma: Inglés" at bounding box center [404, 150] width 160 height 16
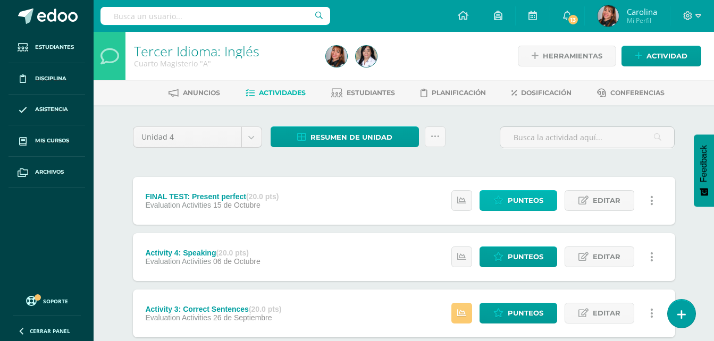
click at [519, 201] on span "Punteos" at bounding box center [525, 201] width 36 height 20
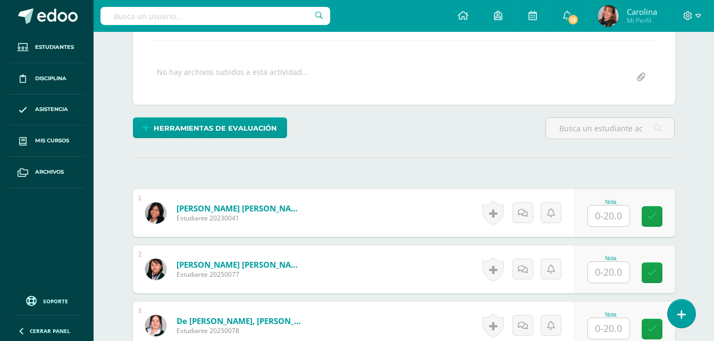
scroll to position [213, 0]
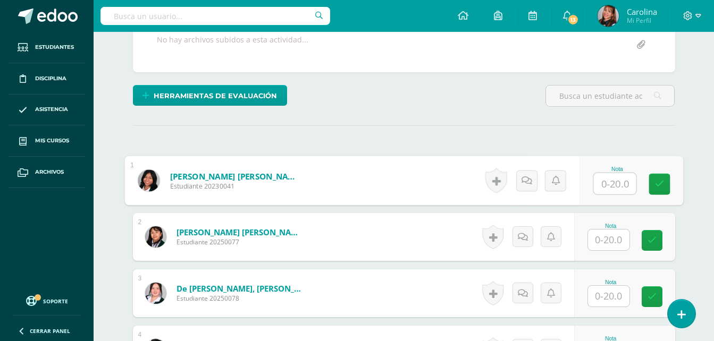
click at [602, 185] on input "text" at bounding box center [614, 183] width 43 height 21
type input "13"
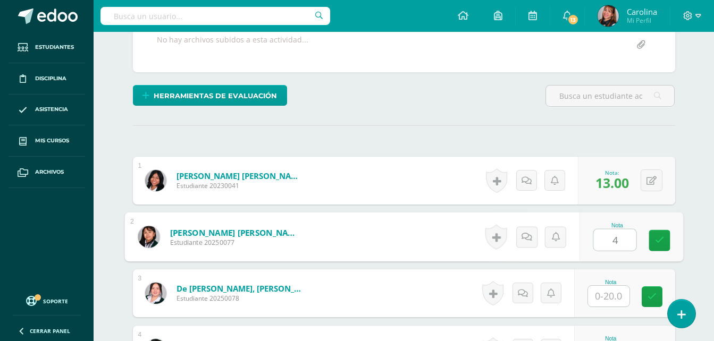
type input "4"
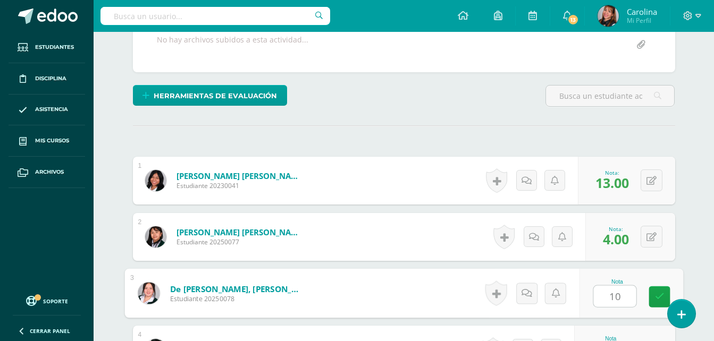
type input "10"
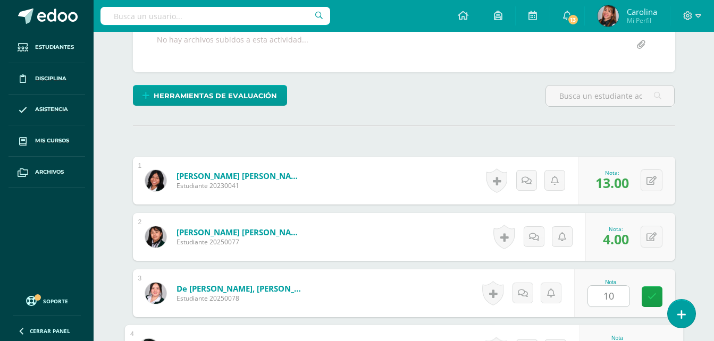
scroll to position [394, 0]
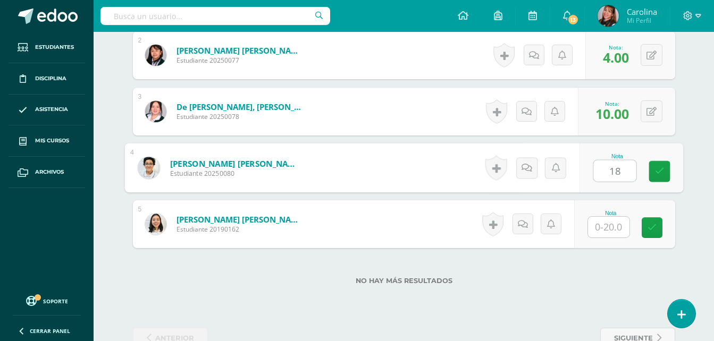
type input "18"
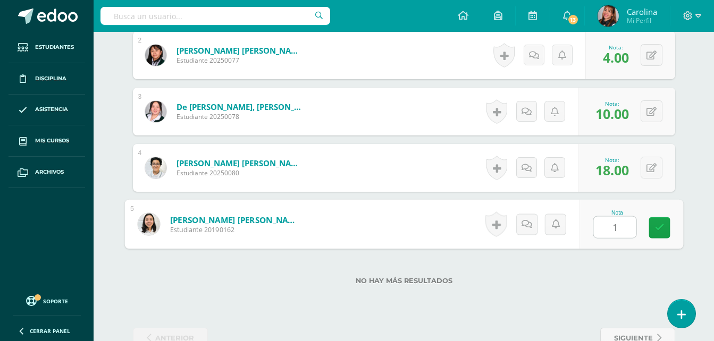
type input "10"
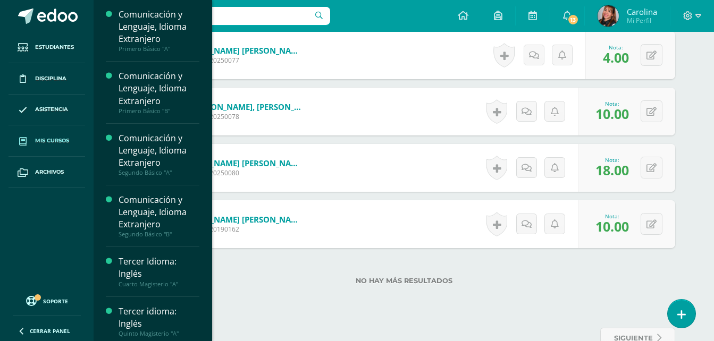
click at [47, 139] on span "Mis cursos" at bounding box center [52, 141] width 34 height 9
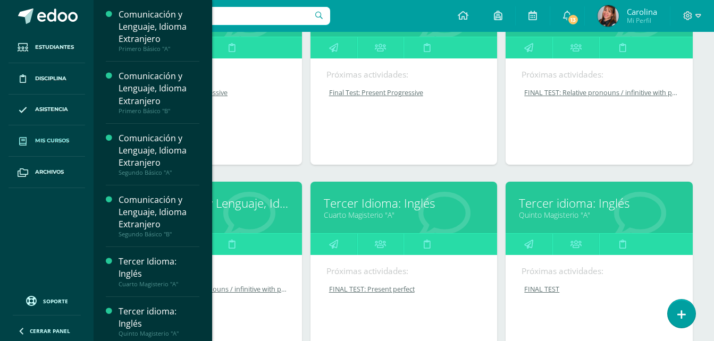
scroll to position [266, 0]
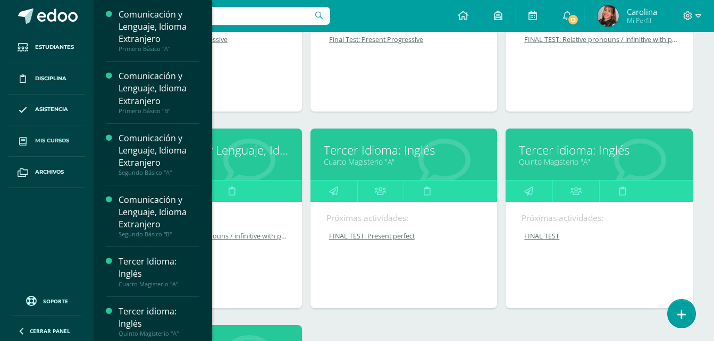
click at [386, 152] on link "Tercer Idioma: Inglés" at bounding box center [404, 150] width 160 height 16
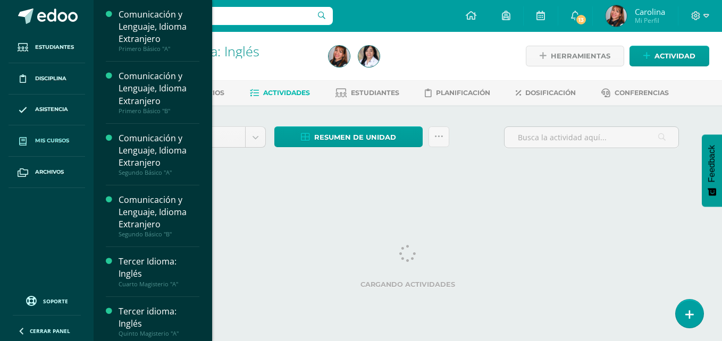
click at [42, 137] on span "Mis cursos" at bounding box center [52, 141] width 34 height 9
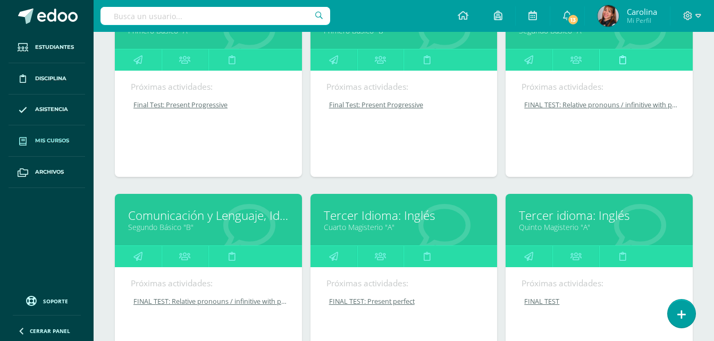
scroll to position [213, 0]
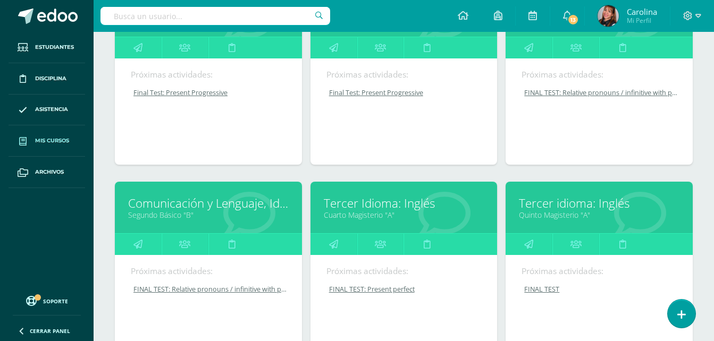
click at [583, 213] on link "Quinto Magisterio "A"" at bounding box center [599, 215] width 160 height 10
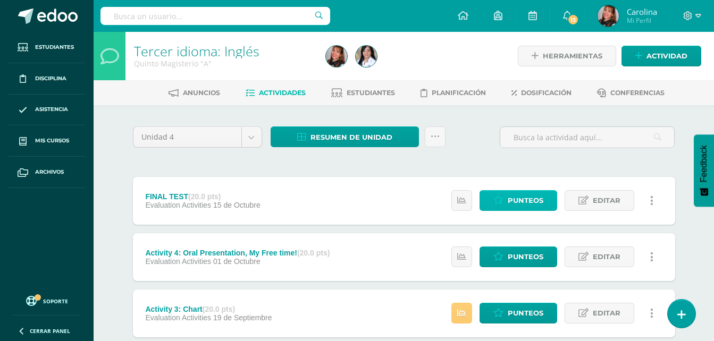
click at [522, 202] on span "Punteos" at bounding box center [525, 201] width 36 height 20
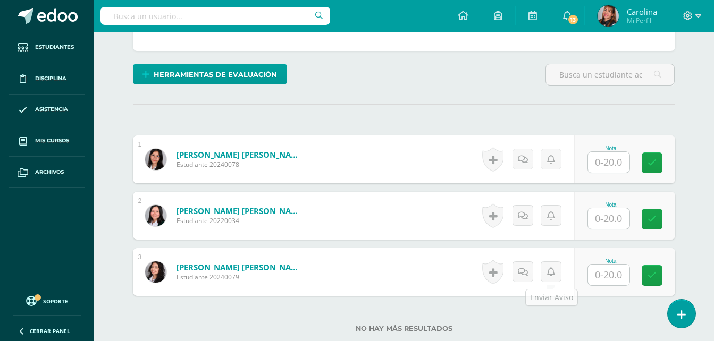
scroll to position [266, 0]
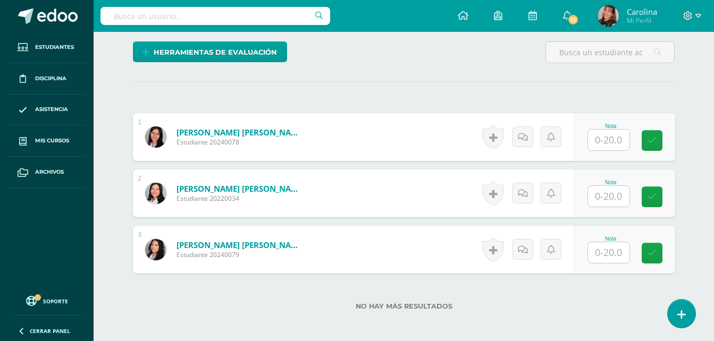
click at [609, 138] on input "text" at bounding box center [608, 140] width 41 height 21
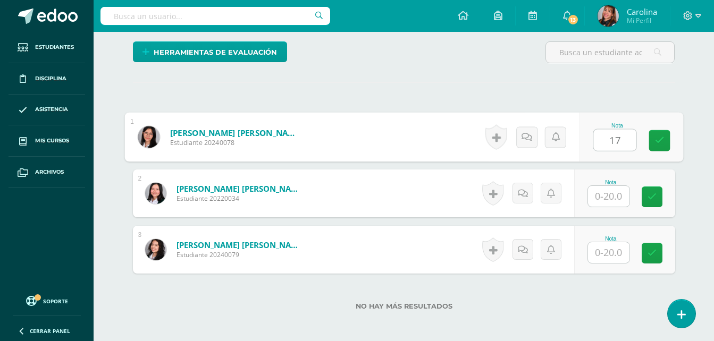
type input "17"
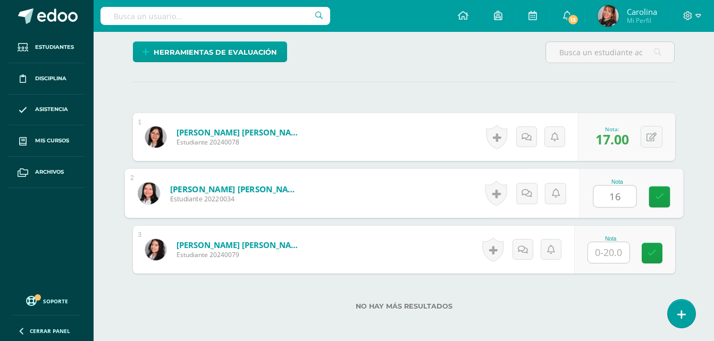
type input "16"
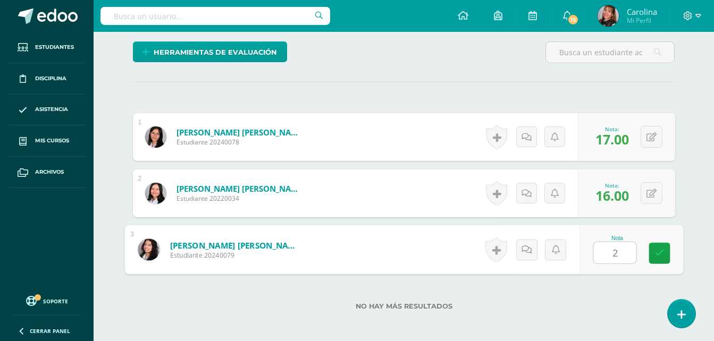
type input "20"
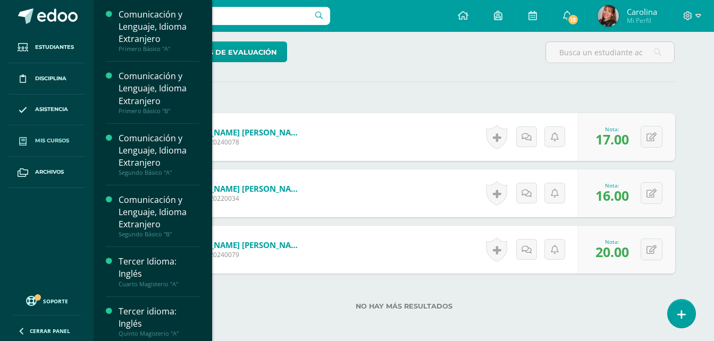
click at [62, 141] on span "Mis cursos" at bounding box center [52, 141] width 34 height 9
